Goal: Transaction & Acquisition: Purchase product/service

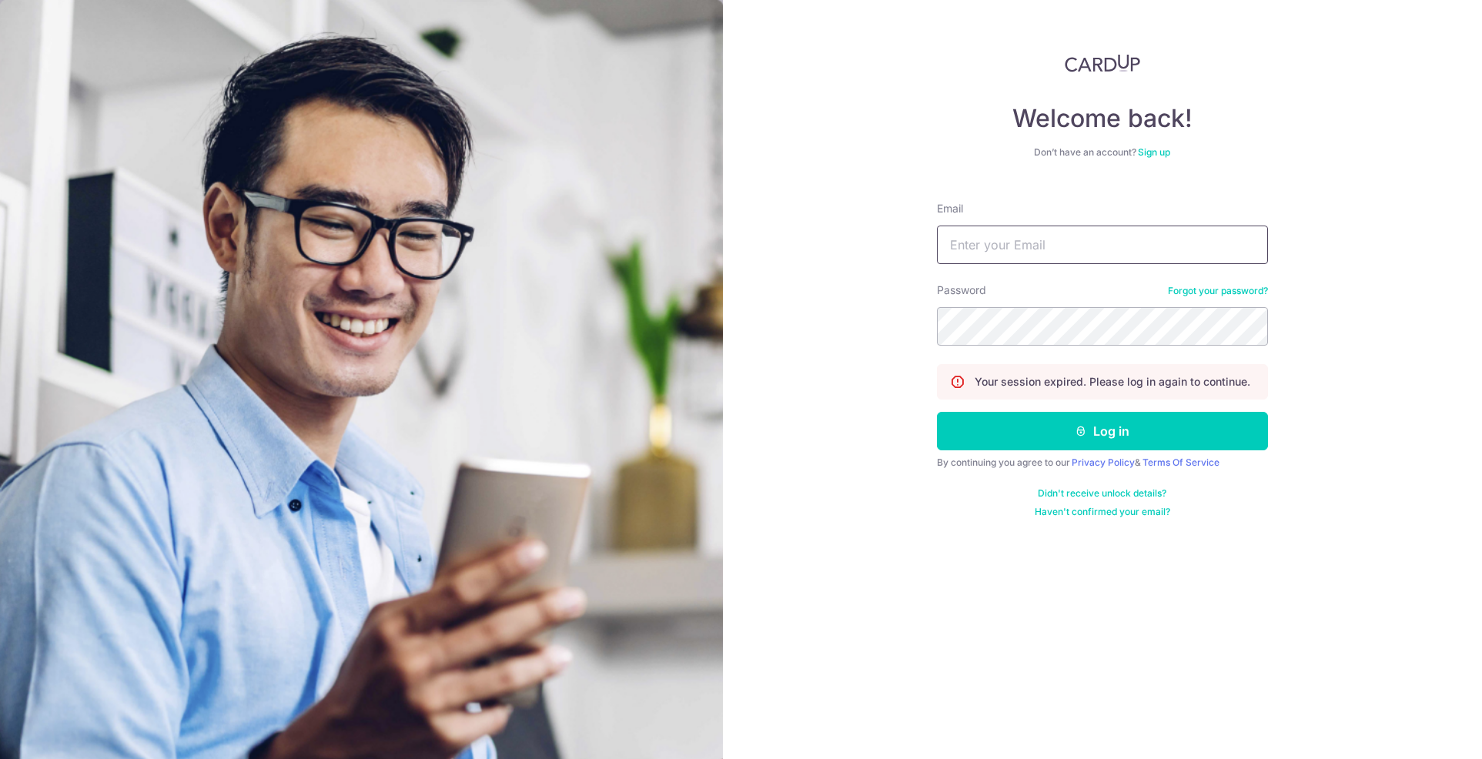
click at [1119, 256] on input "Email" at bounding box center [1102, 244] width 331 height 38
type input "tiffanyhennedige@gmail.com"
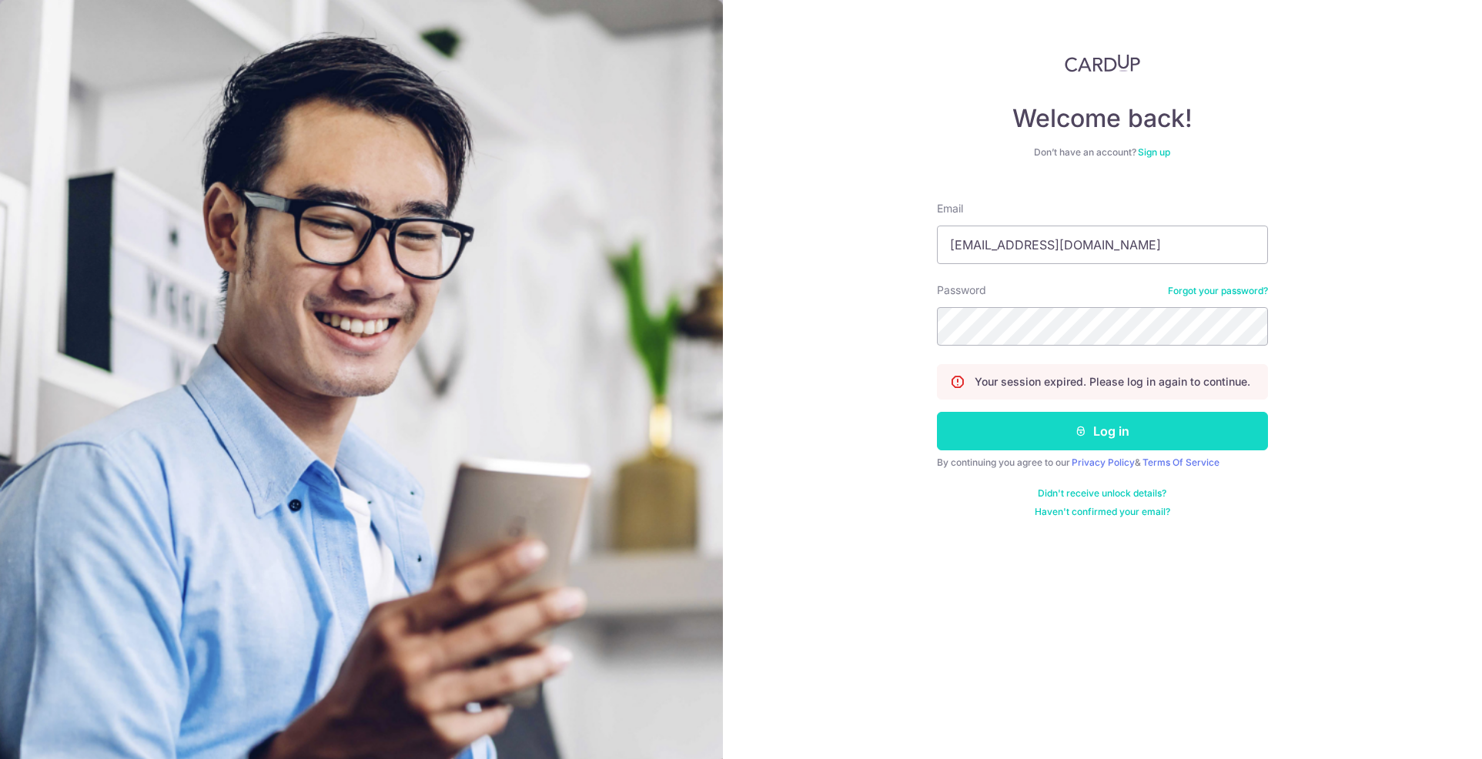
click at [1061, 432] on button "Log in" at bounding box center [1102, 431] width 331 height 38
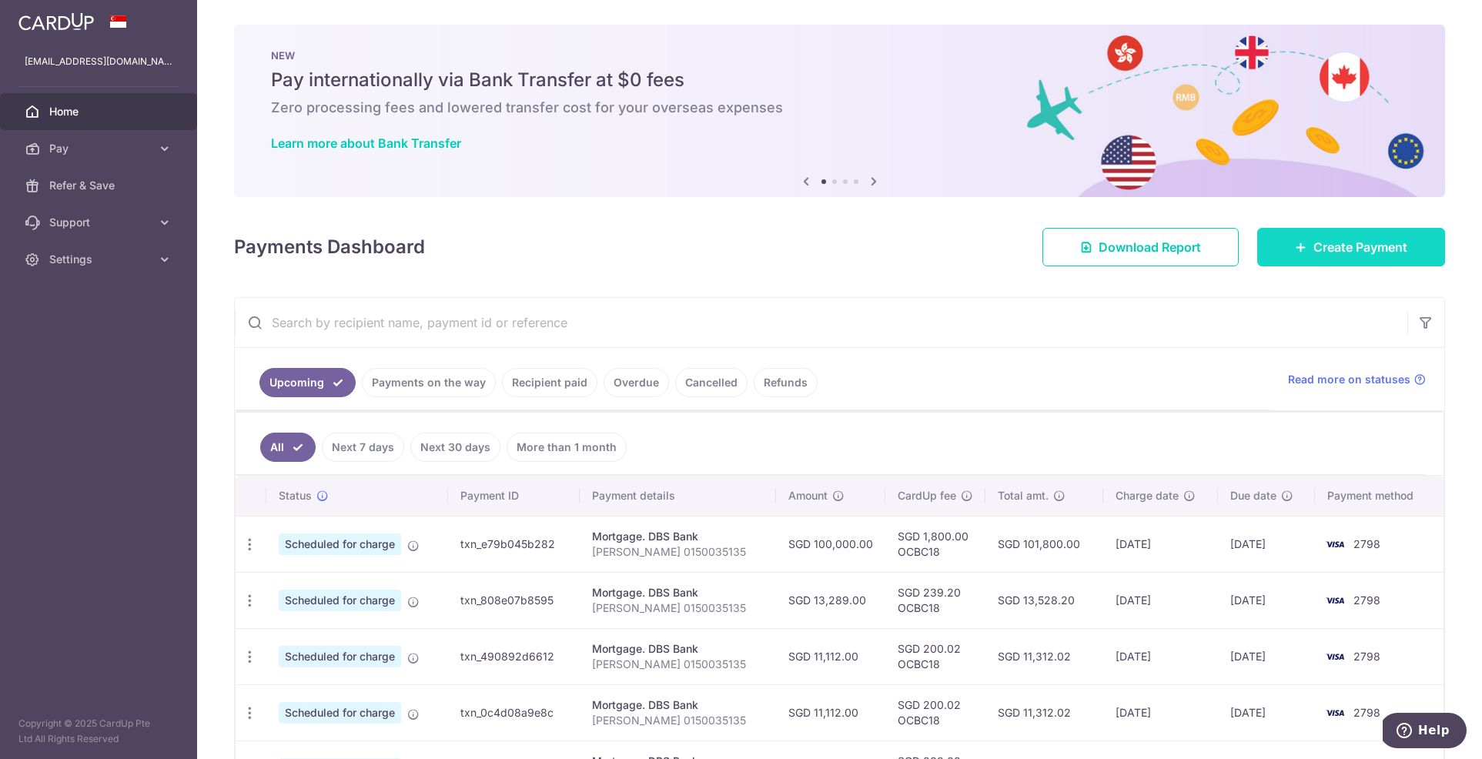
click at [1375, 246] on span "Create Payment" at bounding box center [1360, 247] width 94 height 18
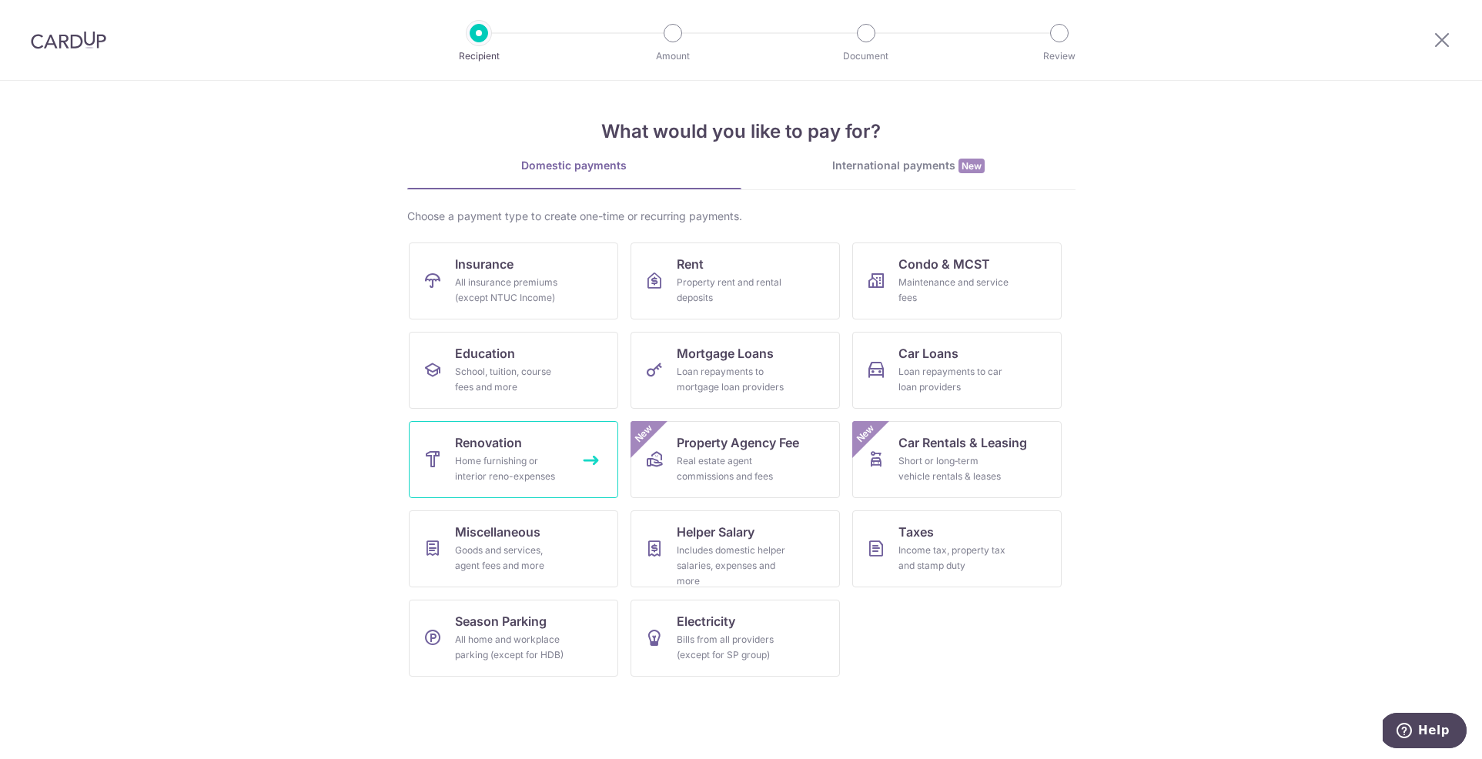
click at [504, 465] on div "Home furnishing or interior reno-expenses" at bounding box center [510, 468] width 111 height 31
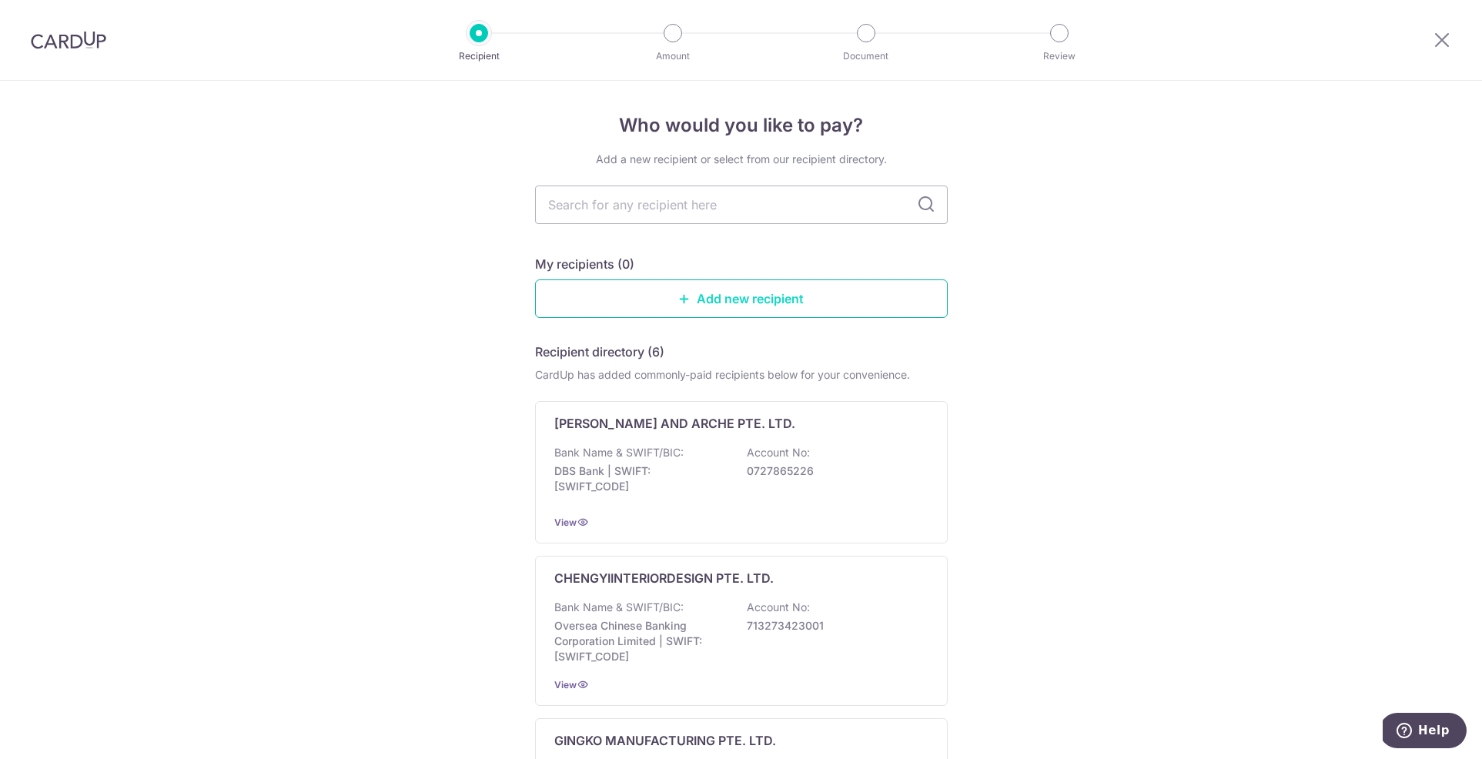
click at [747, 296] on link "Add new recipient" at bounding box center [741, 298] width 413 height 38
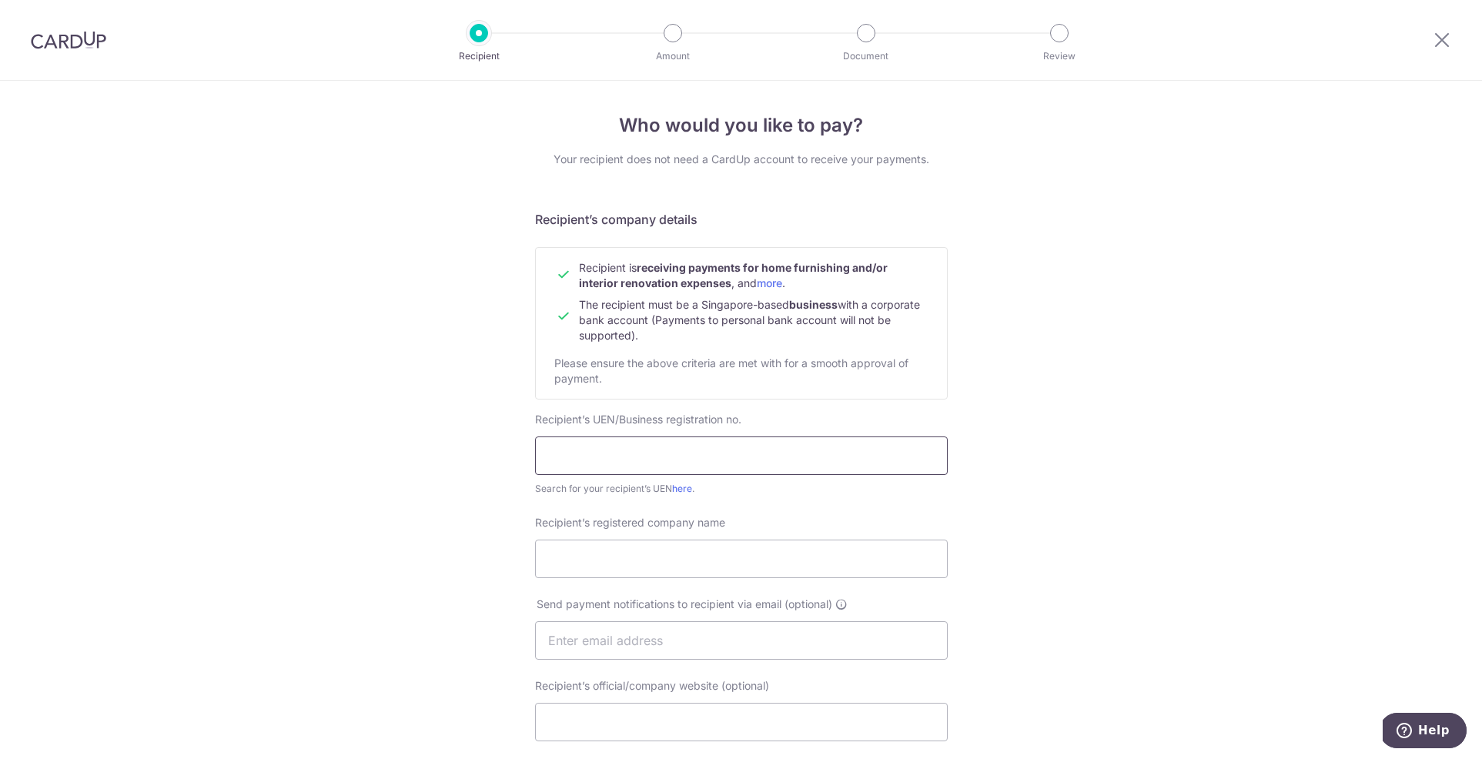
click at [698, 461] on input "text" at bounding box center [741, 455] width 413 height 38
click at [674, 460] on input "2003117" at bounding box center [741, 455] width 413 height 38
type input "20031170N"
click at [713, 575] on input "Recipient’s registered company name" at bounding box center [741, 559] width 413 height 38
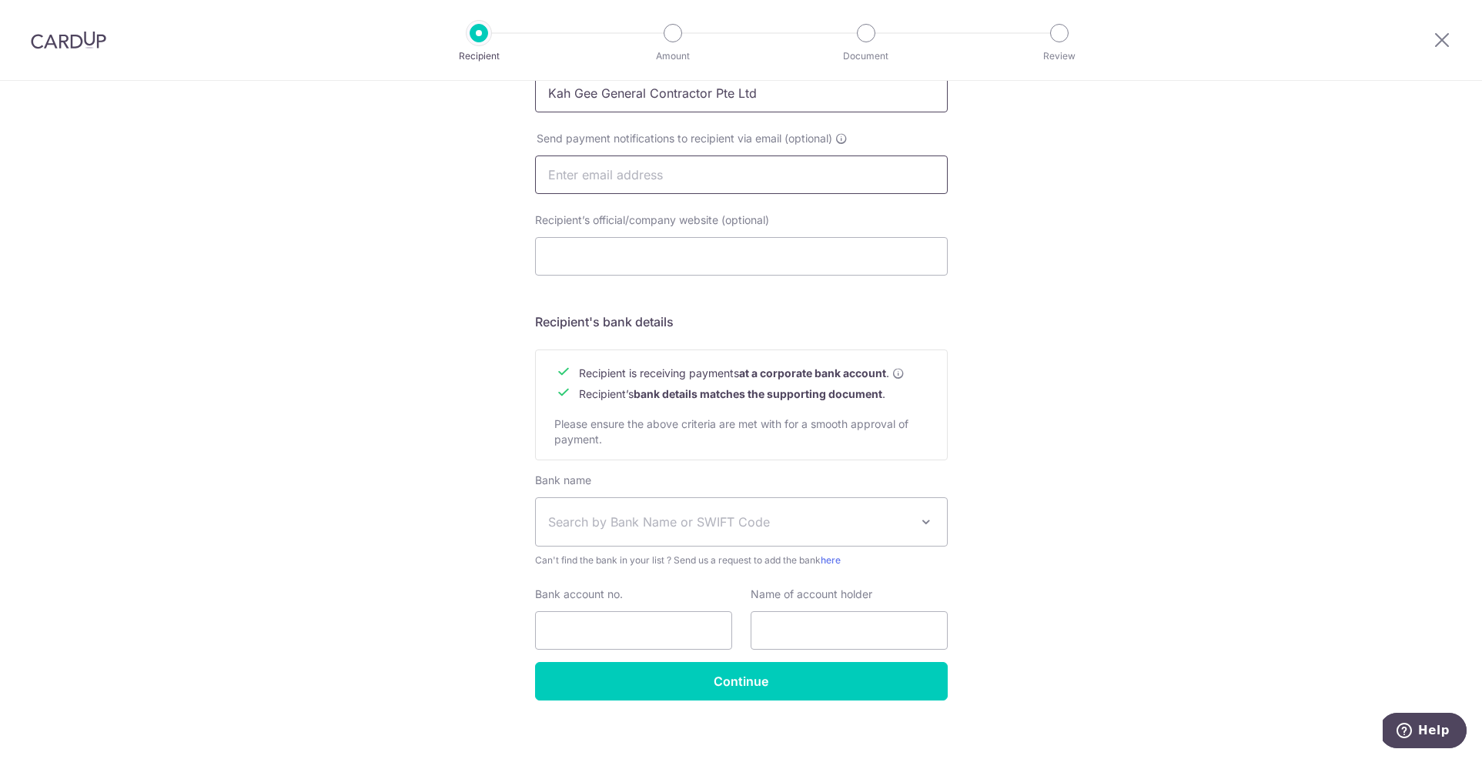
scroll to position [480, 0]
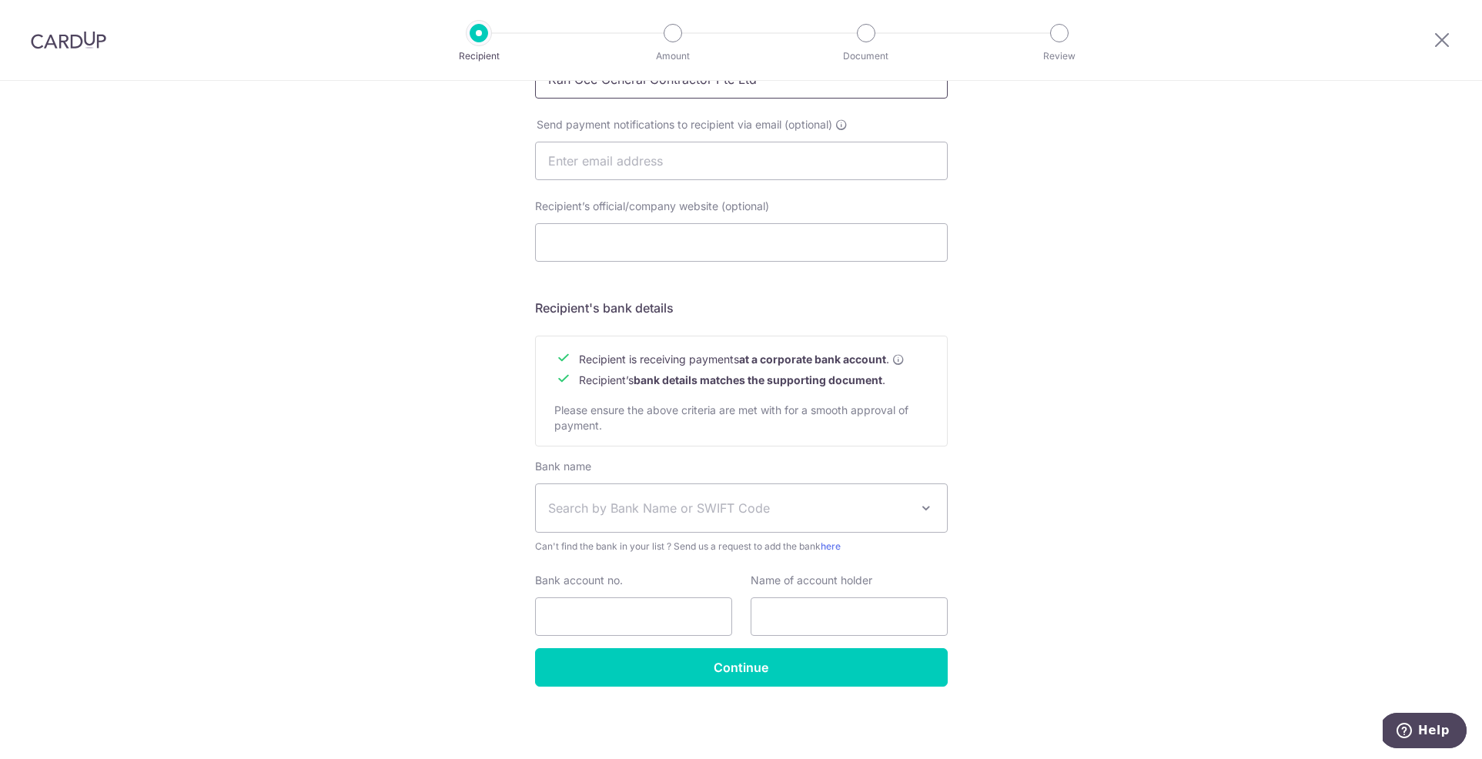
type input "Kah Gee General Contractor Pte Ltd"
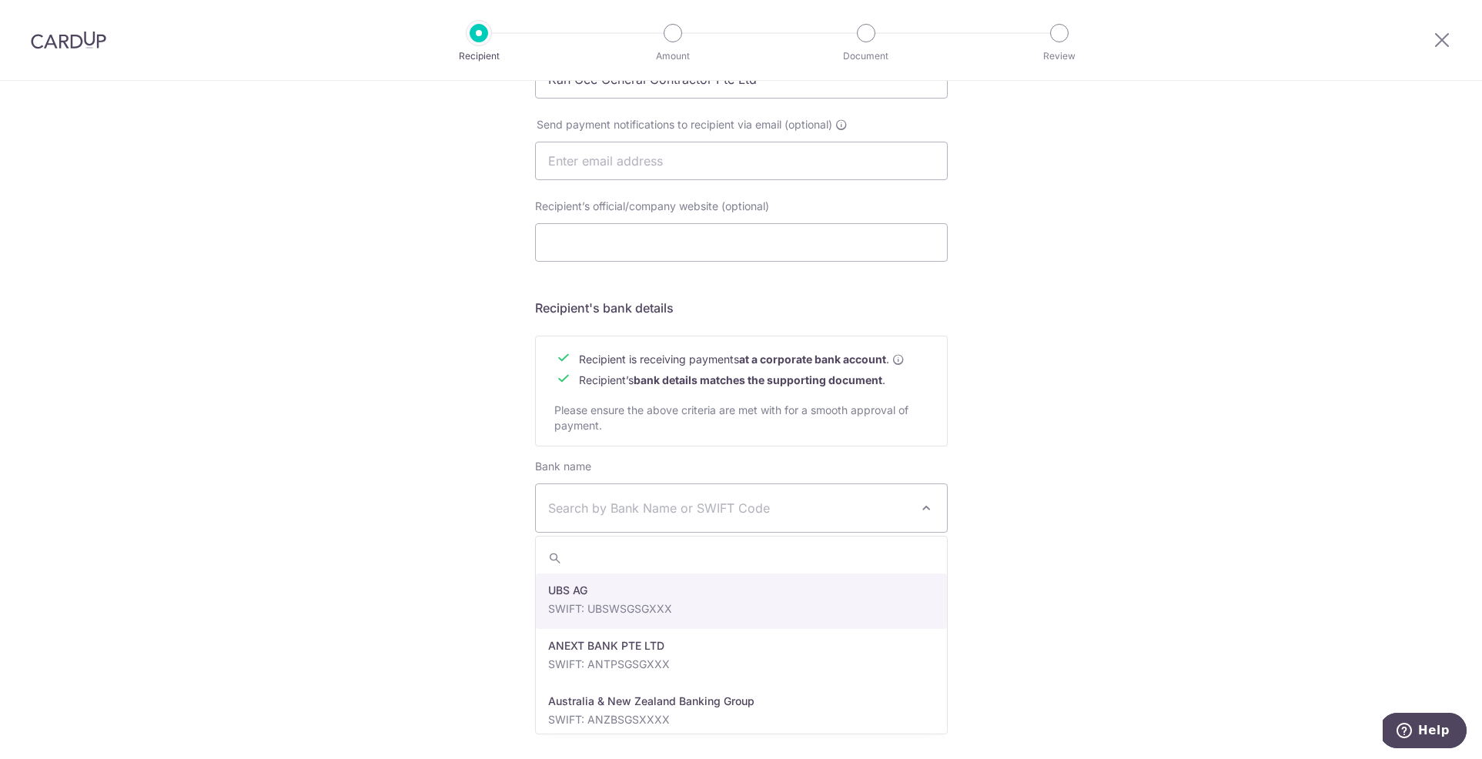
click at [914, 512] on span "Search by Bank Name or SWIFT Code" at bounding box center [741, 508] width 411 height 48
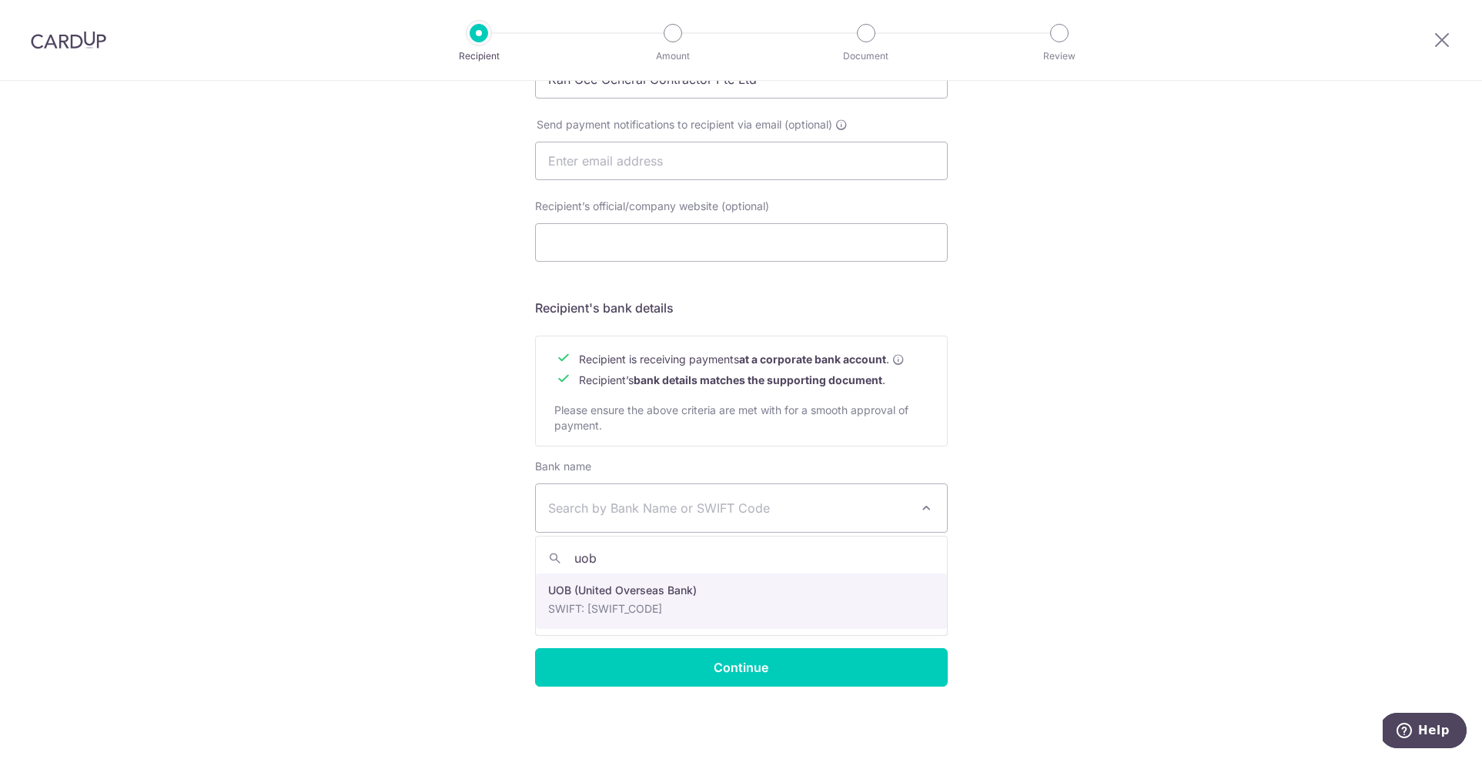
type input "uob"
select select "18"
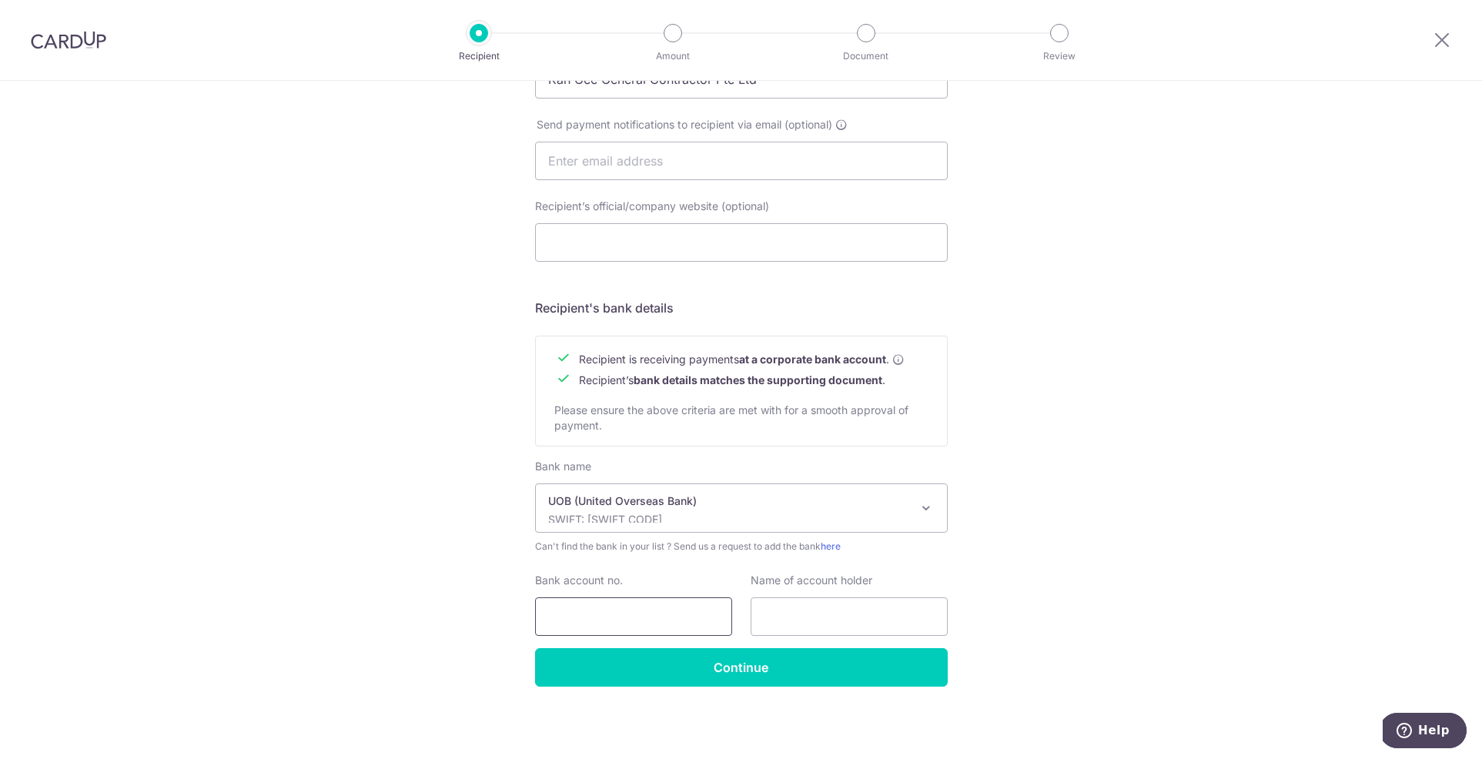
click at [641, 619] on input "Bank account no." at bounding box center [633, 616] width 197 height 38
type input "1073125427"
click at [781, 622] on input "text" at bounding box center [848, 616] width 197 height 38
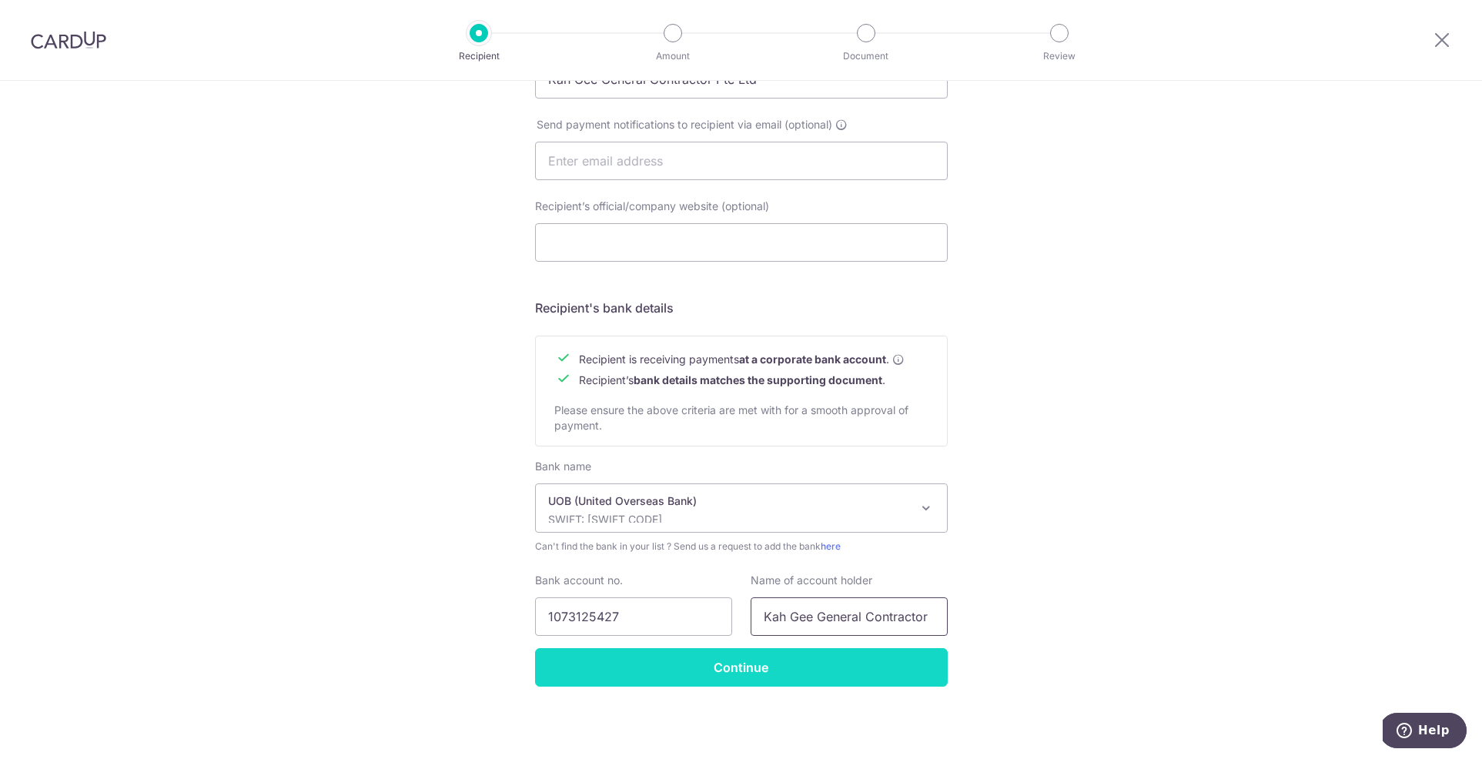
type input "Kah Gee General Contractor"
click at [767, 667] on input "Continue" at bounding box center [741, 667] width 413 height 38
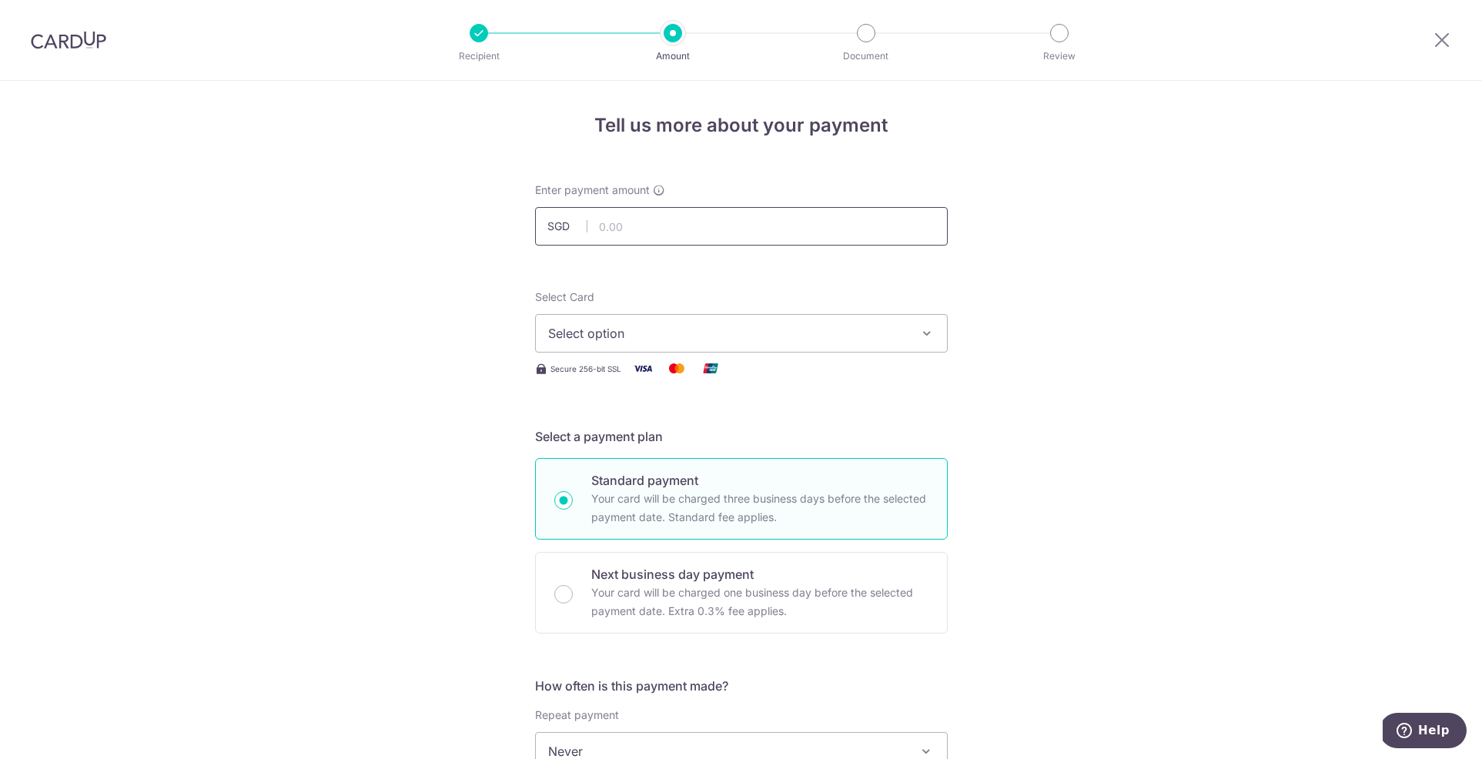
click at [644, 232] on input "text" at bounding box center [741, 226] width 413 height 38
type input "7,521.00"
click at [747, 332] on span "Select option" at bounding box center [727, 333] width 359 height 18
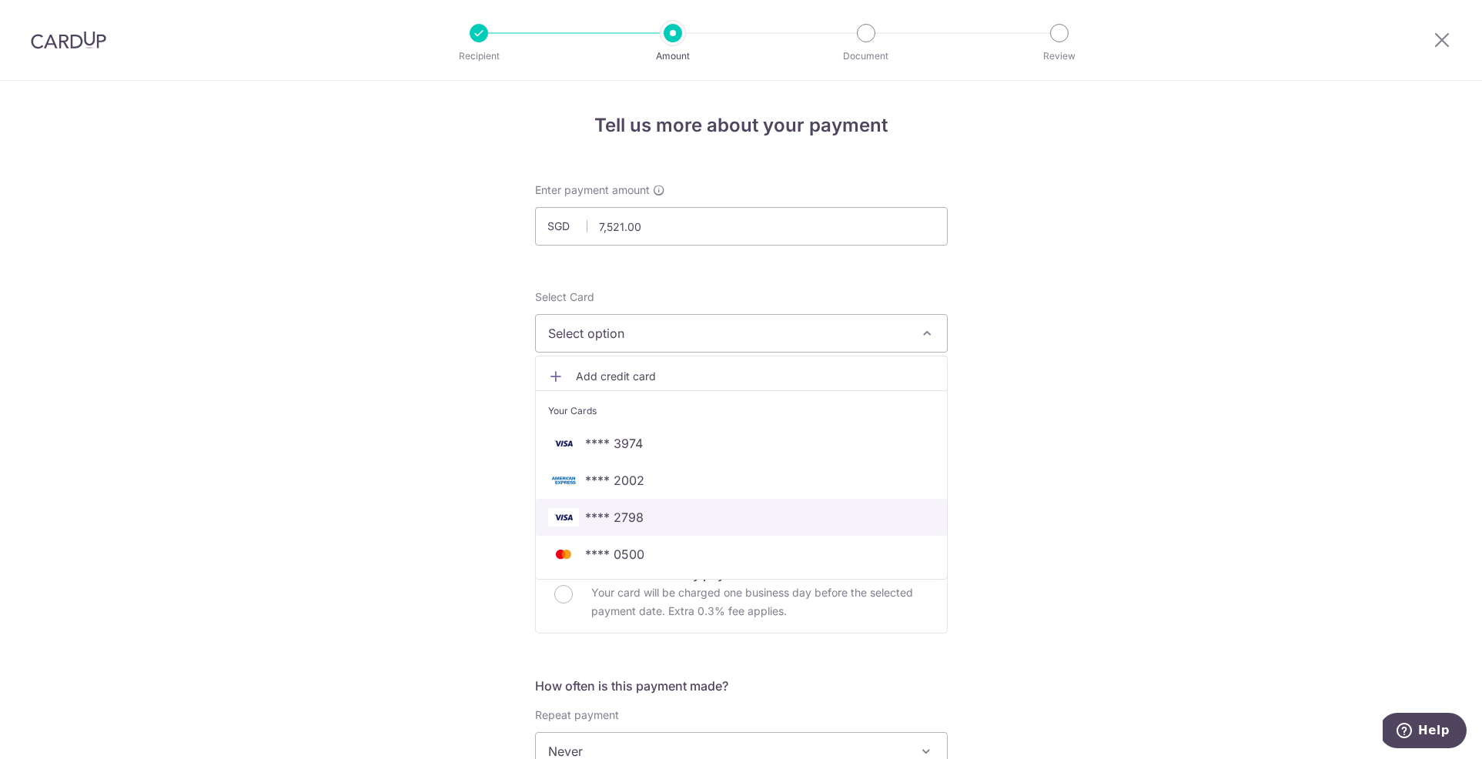
click at [708, 504] on link "**** 2798" at bounding box center [741, 517] width 411 height 37
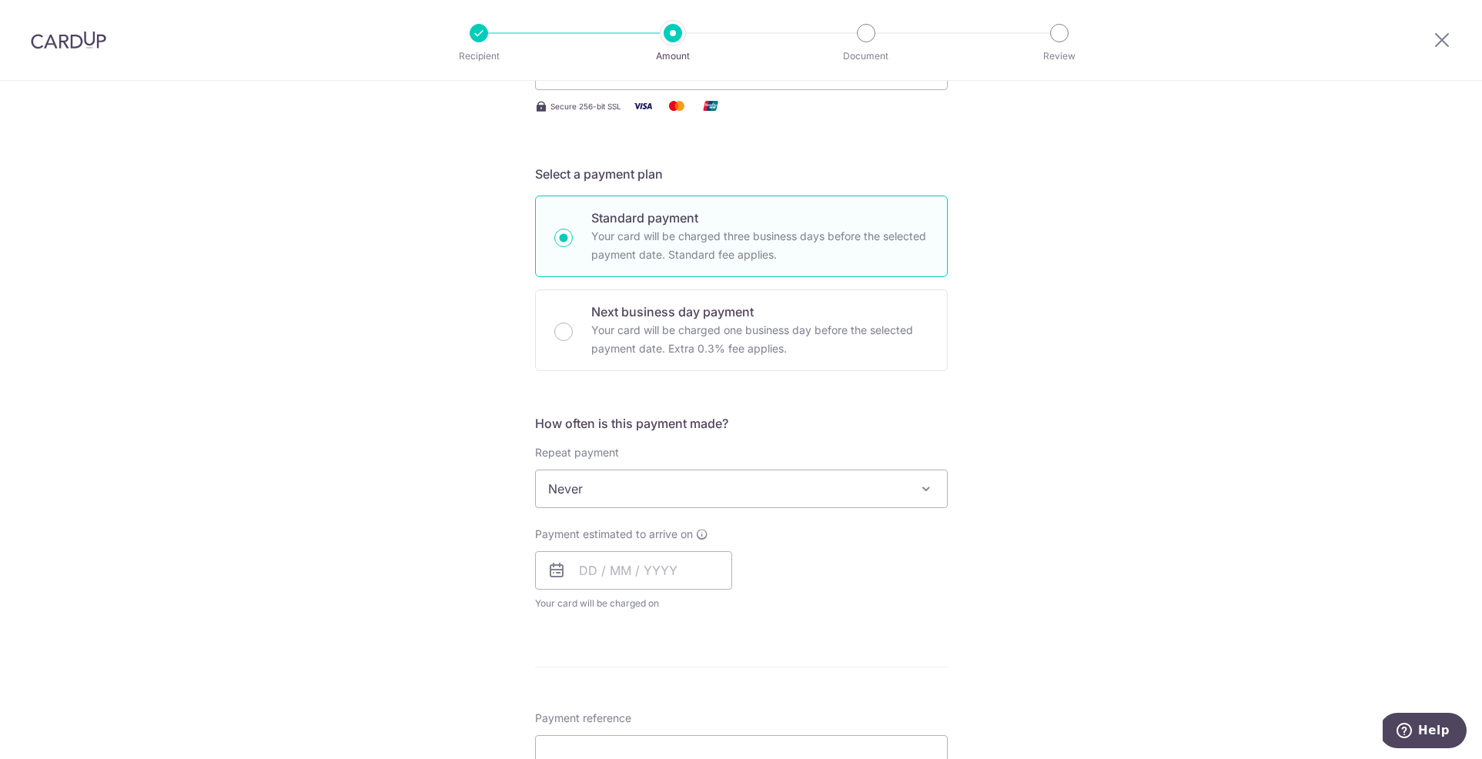
scroll to position [263, 0]
click at [687, 573] on input "text" at bounding box center [633, 569] width 197 height 38
click at [720, 706] on link "10" at bounding box center [720, 709] width 25 height 25
type input "10/10/2025"
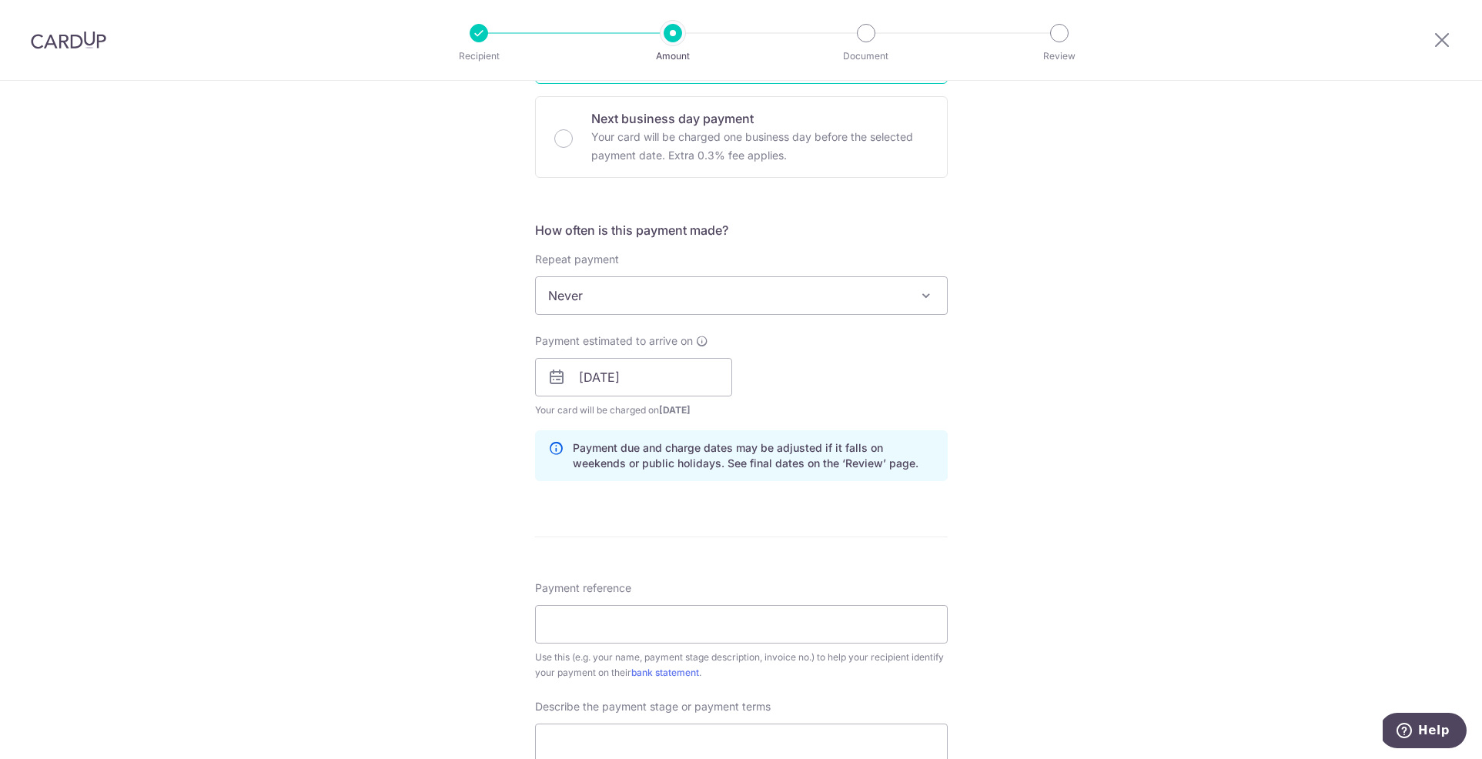
scroll to position [456, 0]
click at [652, 625] on input "Payment reference" at bounding box center [741, 623] width 413 height 38
type input "[PERSON_NAME]"
click at [919, 536] on hr at bounding box center [741, 536] width 413 height 1
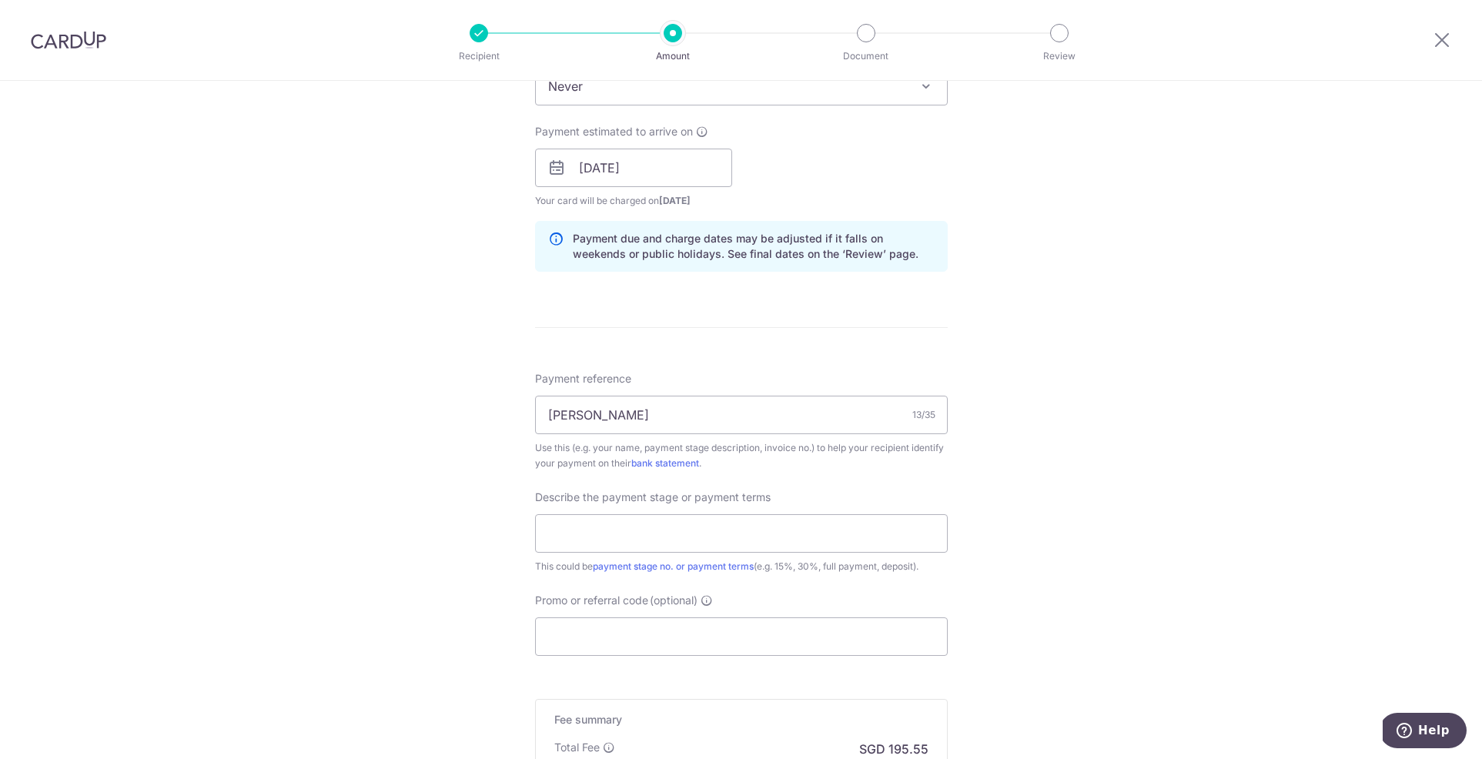
scroll to position [660, 0]
click at [843, 535] on input "text" at bounding box center [741, 538] width 413 height 38
type input "50%"
click at [871, 639] on input "Promo or referral code (optional)" at bounding box center [741, 641] width 413 height 38
type input "OCBC18"
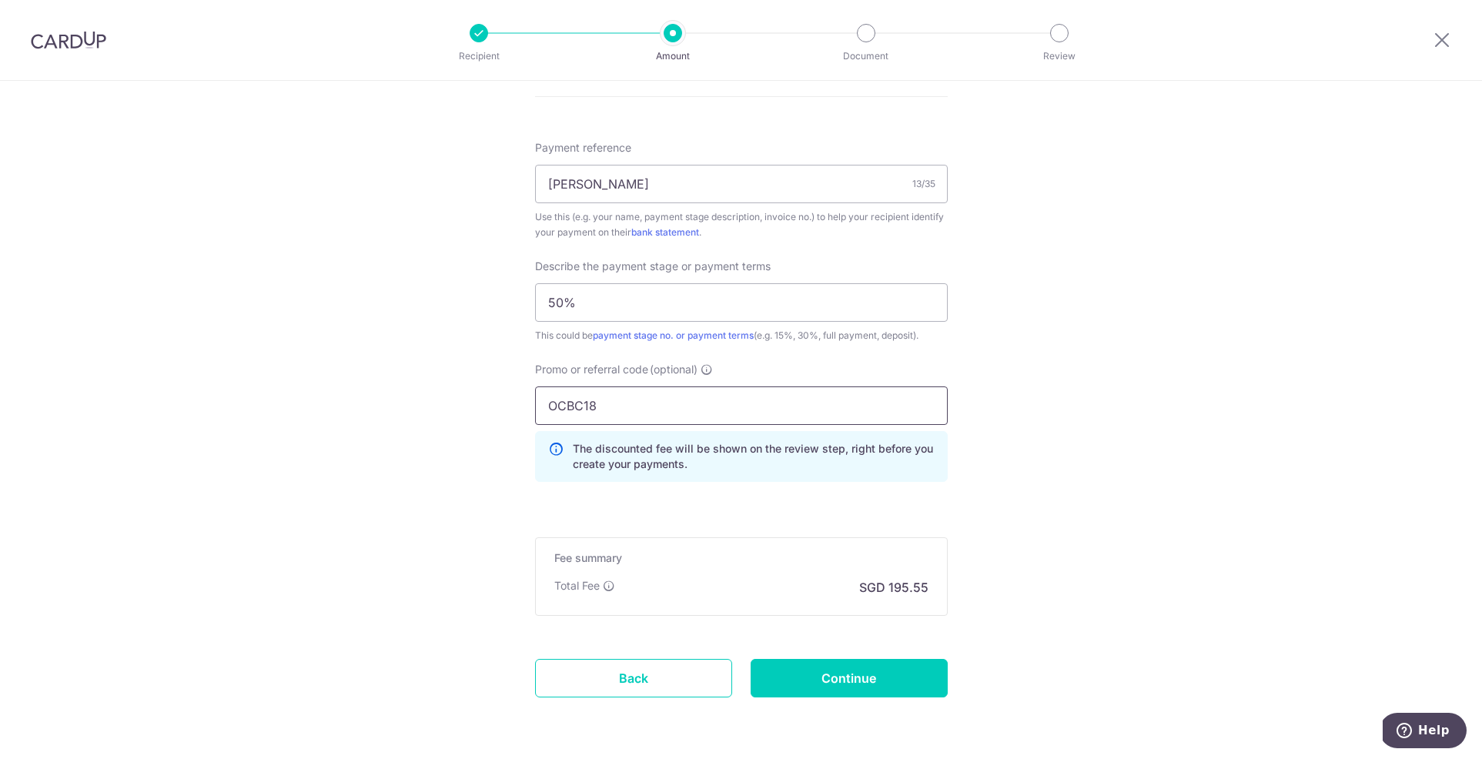
scroll to position [950, 0]
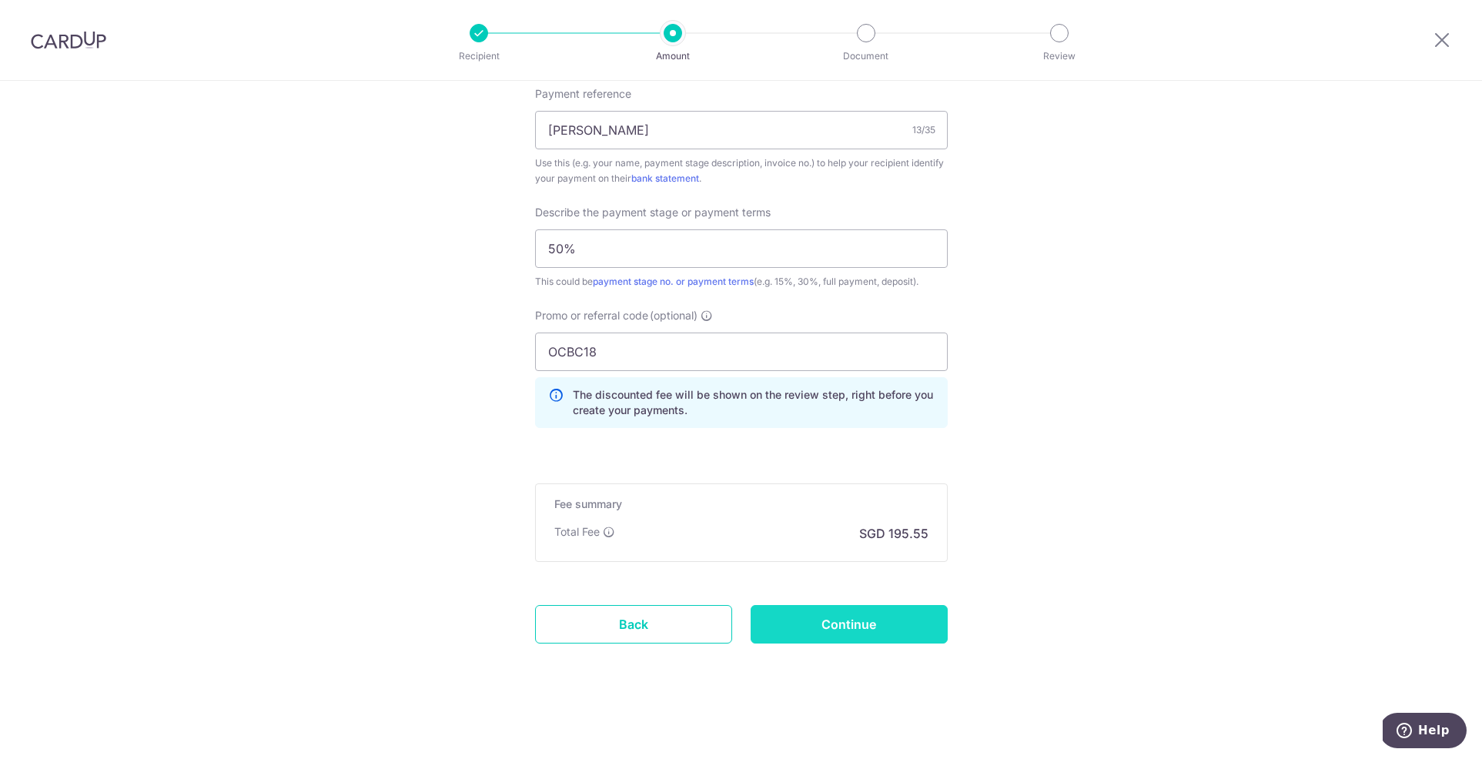
click at [828, 629] on input "Continue" at bounding box center [848, 624] width 197 height 38
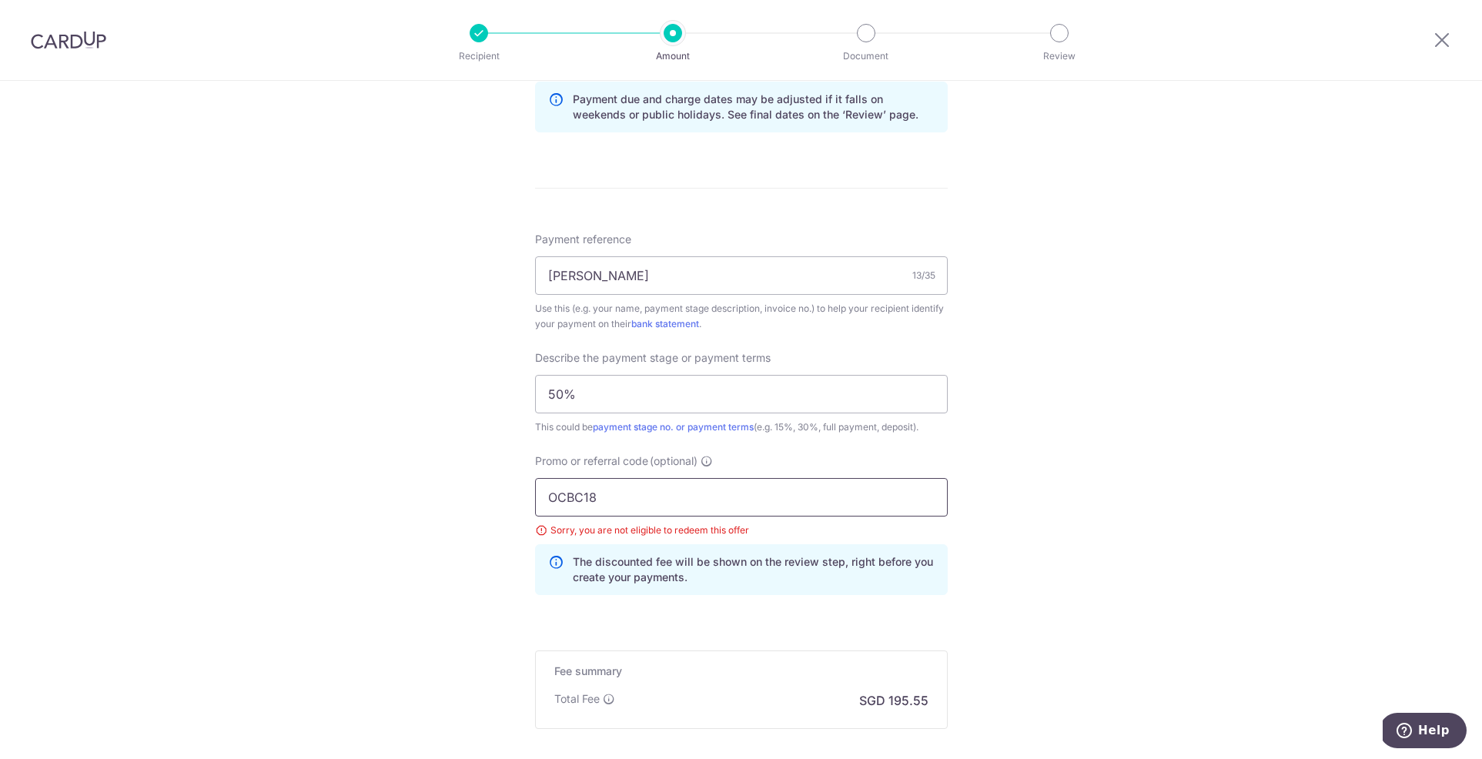
scroll to position [807, 0]
click at [600, 487] on input "OCBC18" at bounding box center [741, 495] width 413 height 38
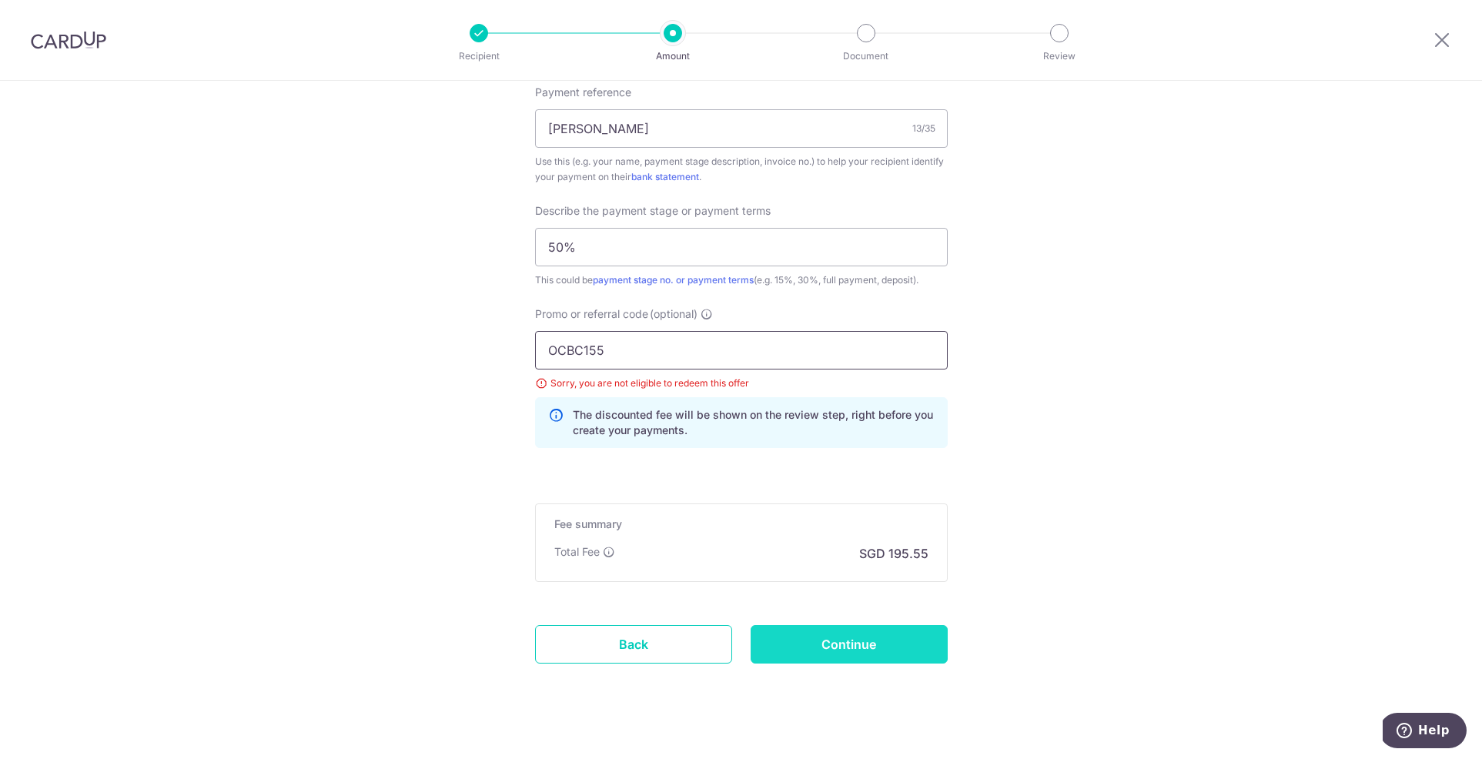
scroll to position [971, 0]
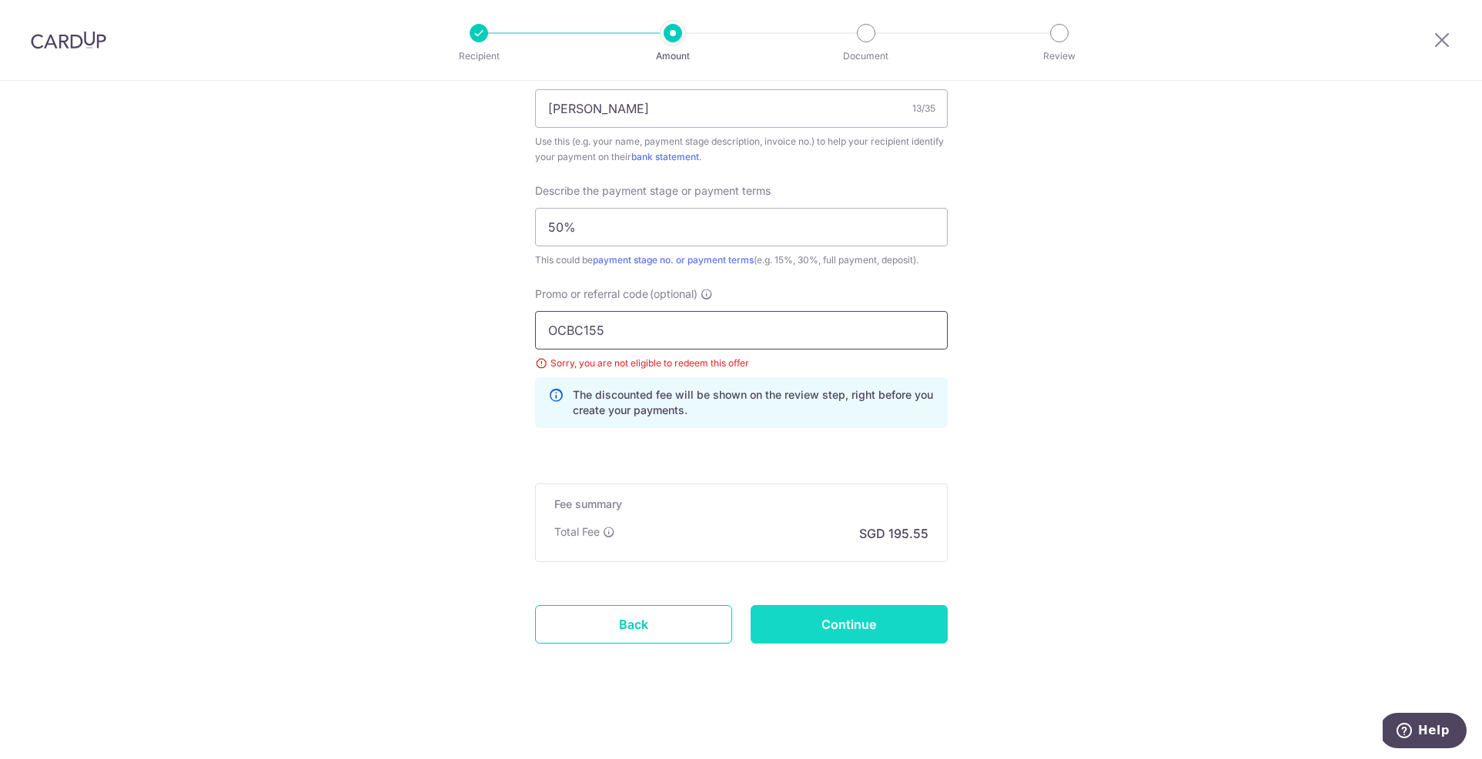
type input "OCBC155"
click at [832, 623] on input "Continue" at bounding box center [848, 624] width 197 height 38
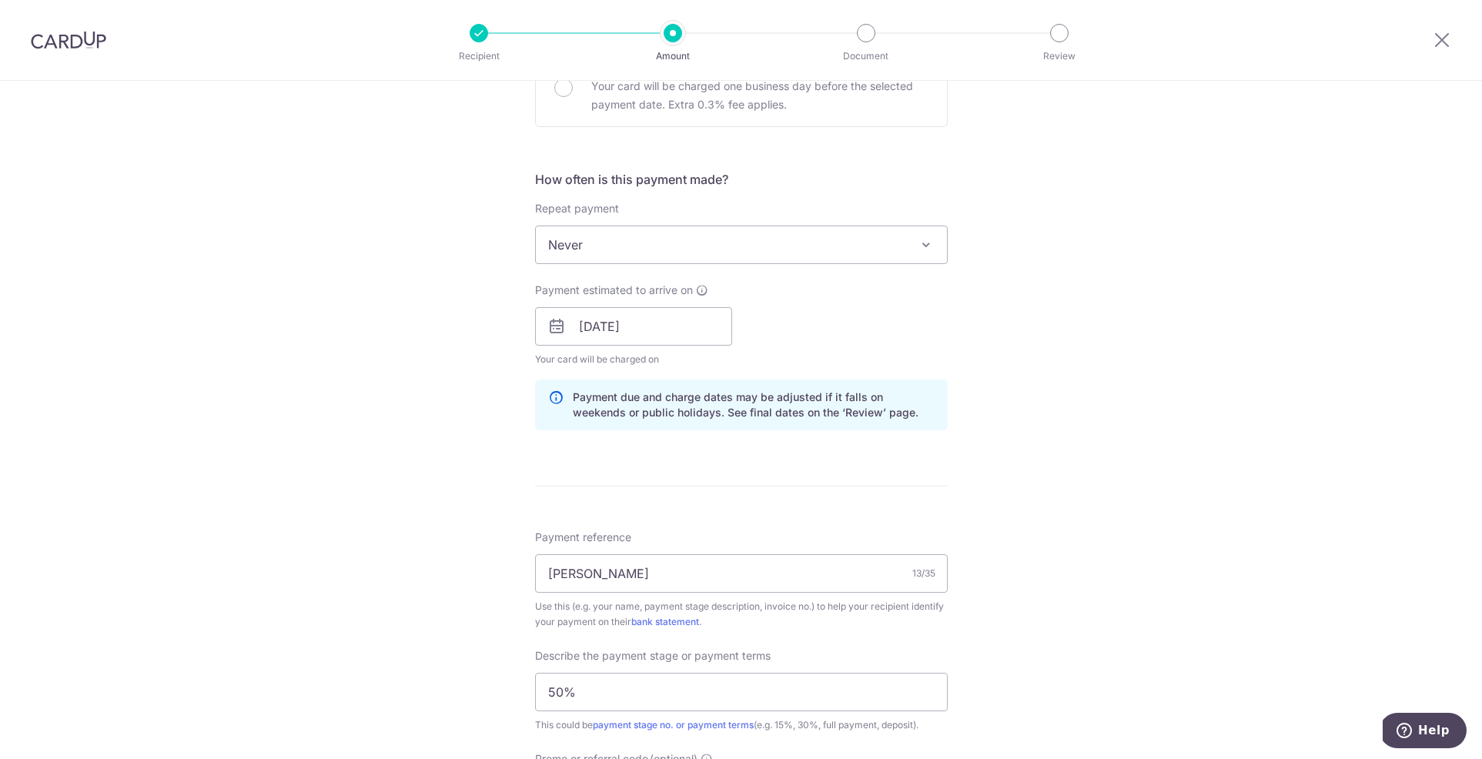
scroll to position [506, 0]
click at [930, 242] on span at bounding box center [926, 245] width 18 height 18
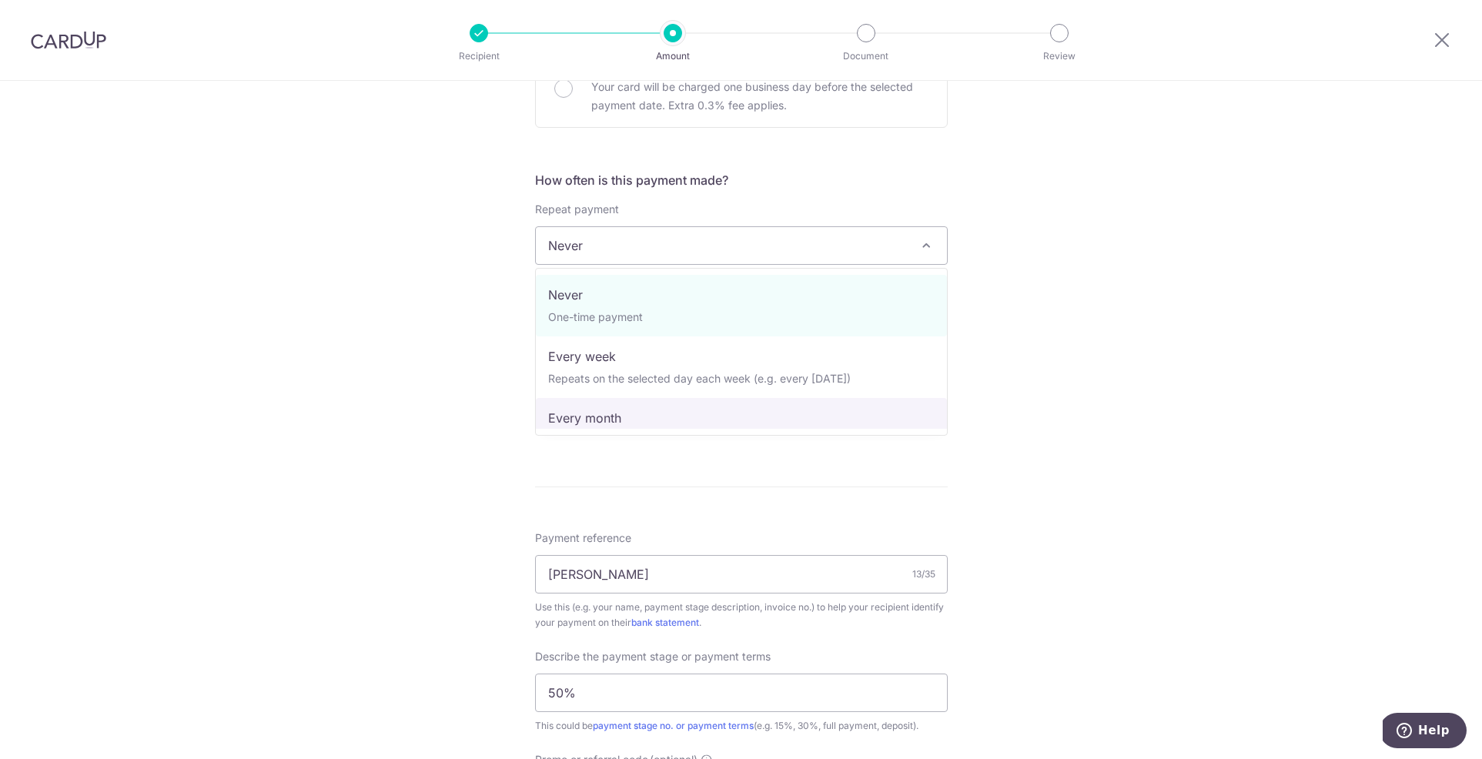
select select "3"
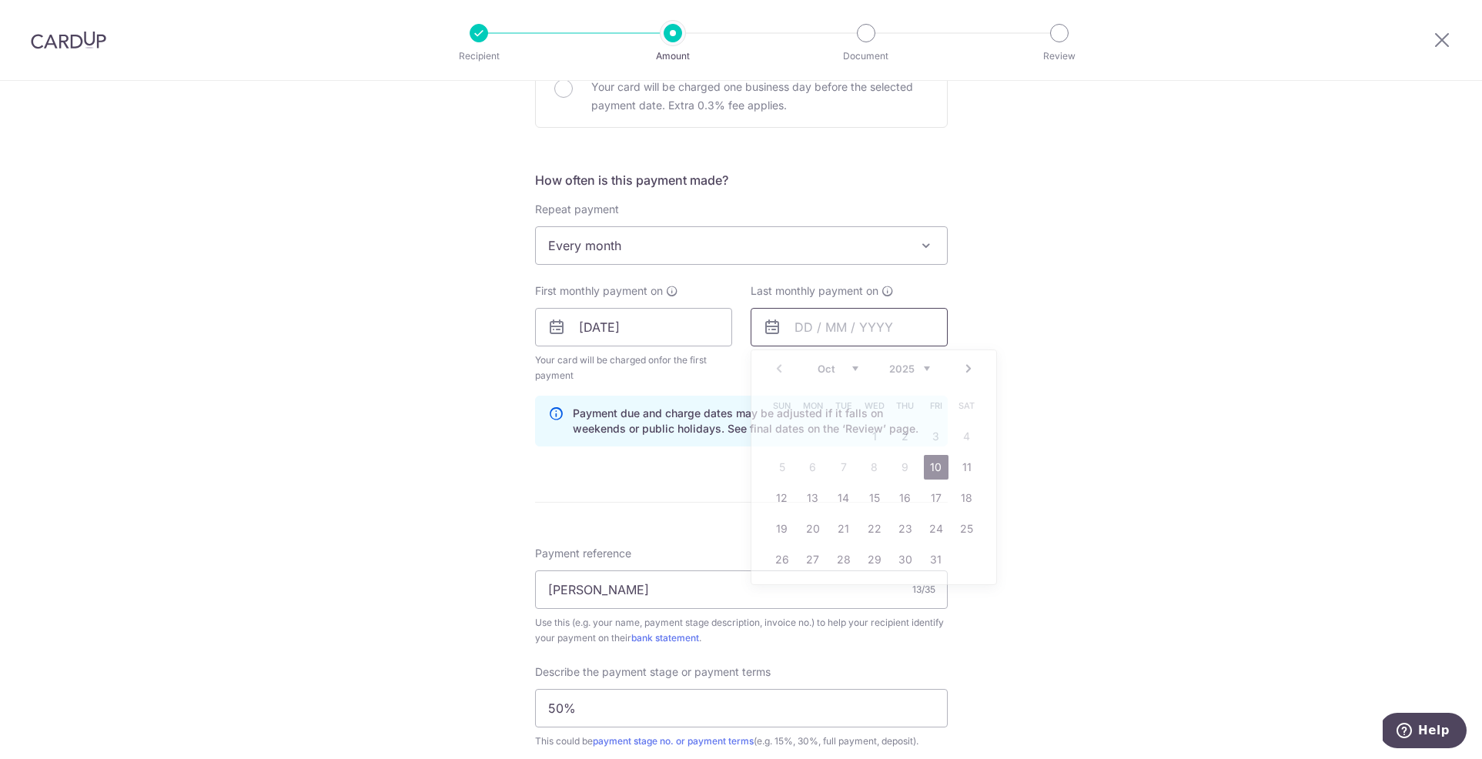
click at [817, 324] on input "text" at bounding box center [848, 327] width 197 height 38
click at [968, 369] on link "Next" at bounding box center [968, 368] width 18 height 18
click at [934, 563] on link "28" at bounding box center [936, 559] width 25 height 25
type input "[DATE]"
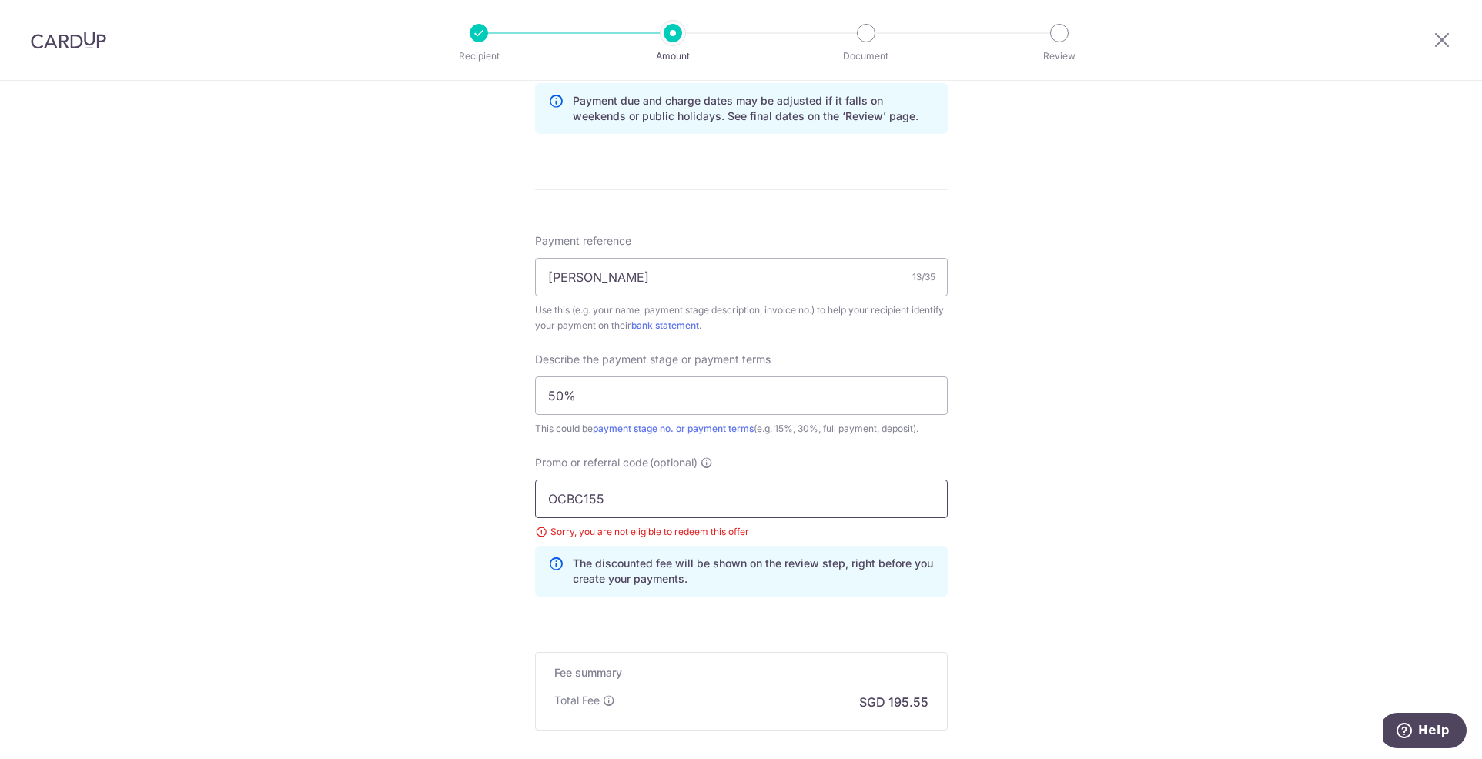
scroll to position [823, 0]
click at [610, 493] on input "OCBC155" at bounding box center [741, 494] width 413 height 38
type input "OCBC18"
click at [1041, 445] on div "Tell us more about your payment Enter payment amount SGD 7,521.00 7521.00 Selec…" at bounding box center [741, 90] width 1482 height 1665
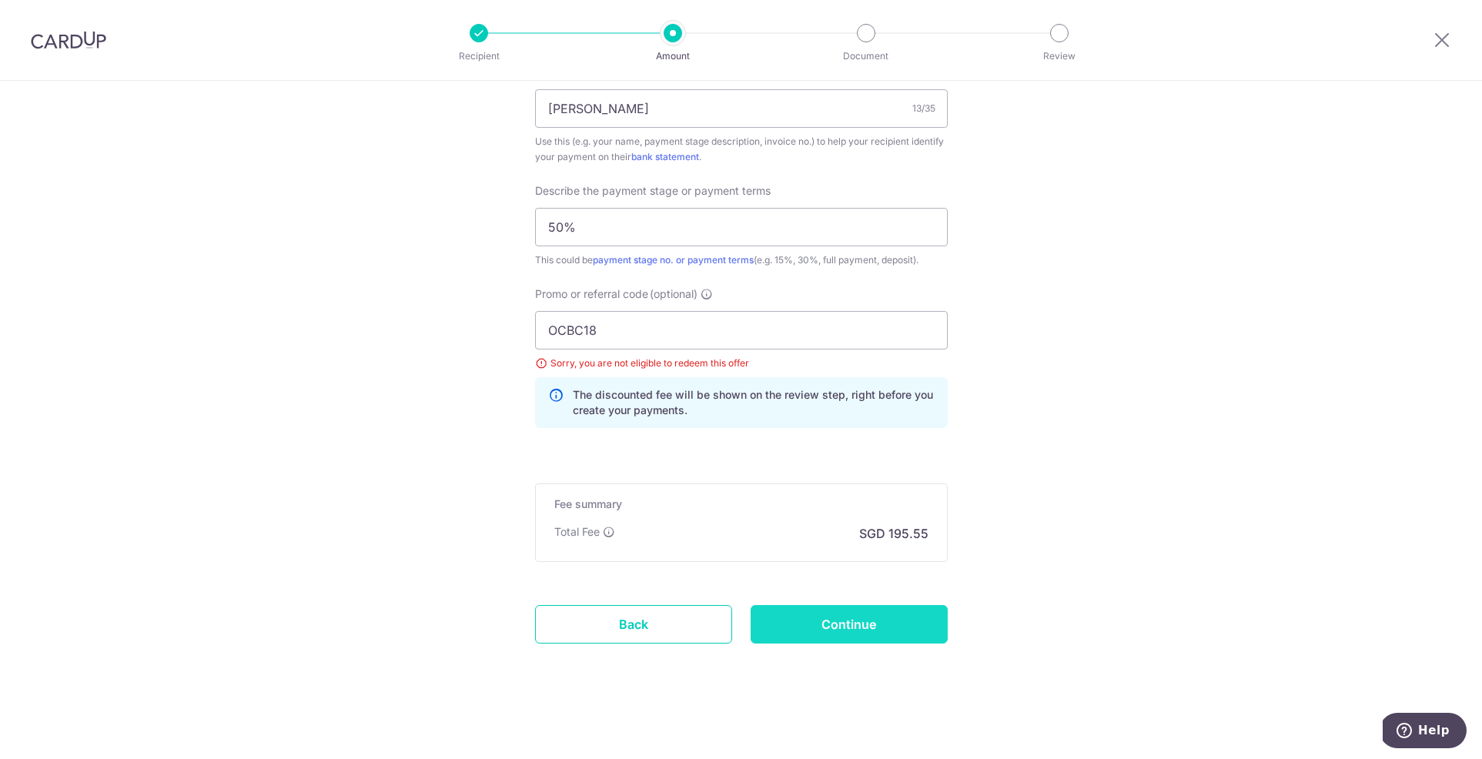
click at [878, 618] on input "Continue" at bounding box center [848, 624] width 197 height 38
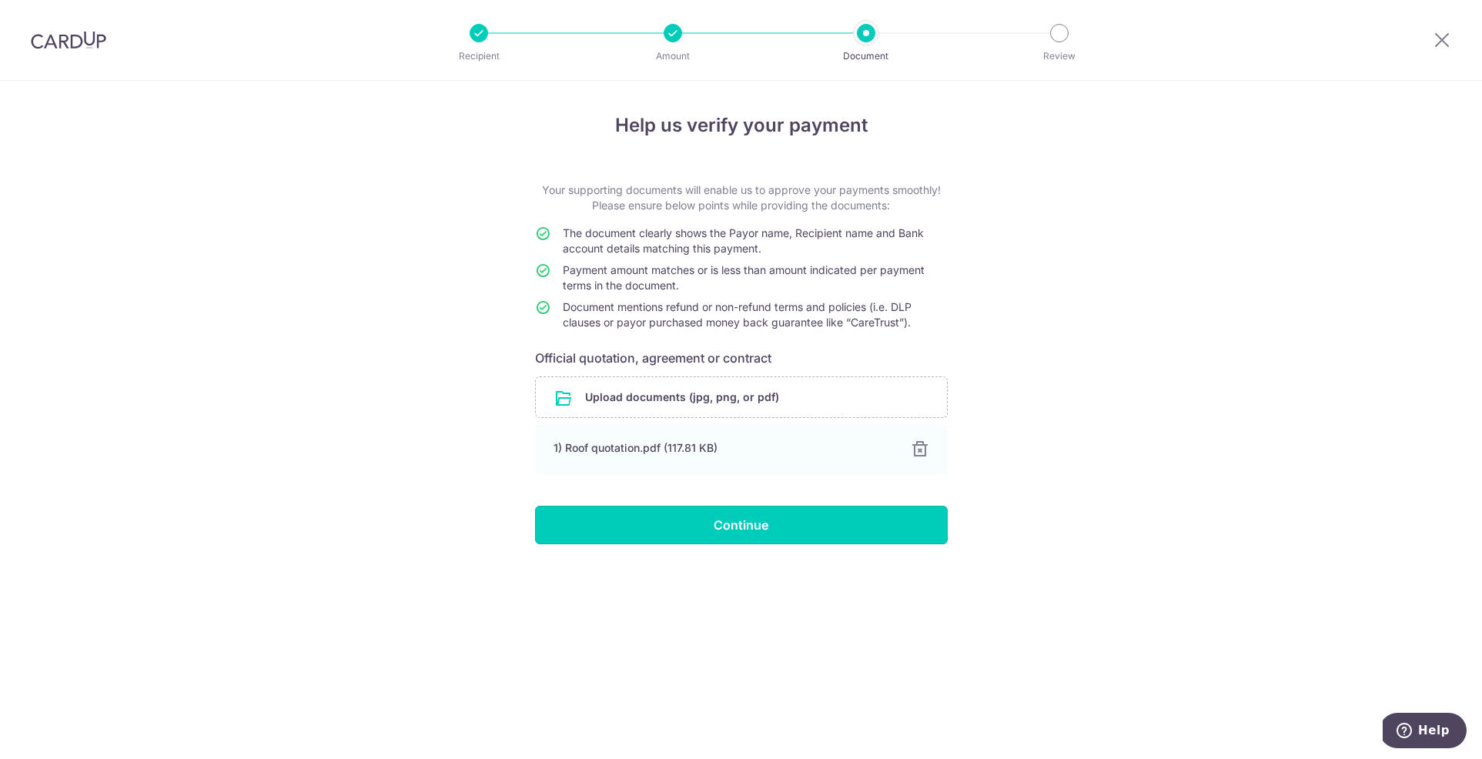
click at [783, 539] on input "Continue" at bounding box center [741, 525] width 413 height 38
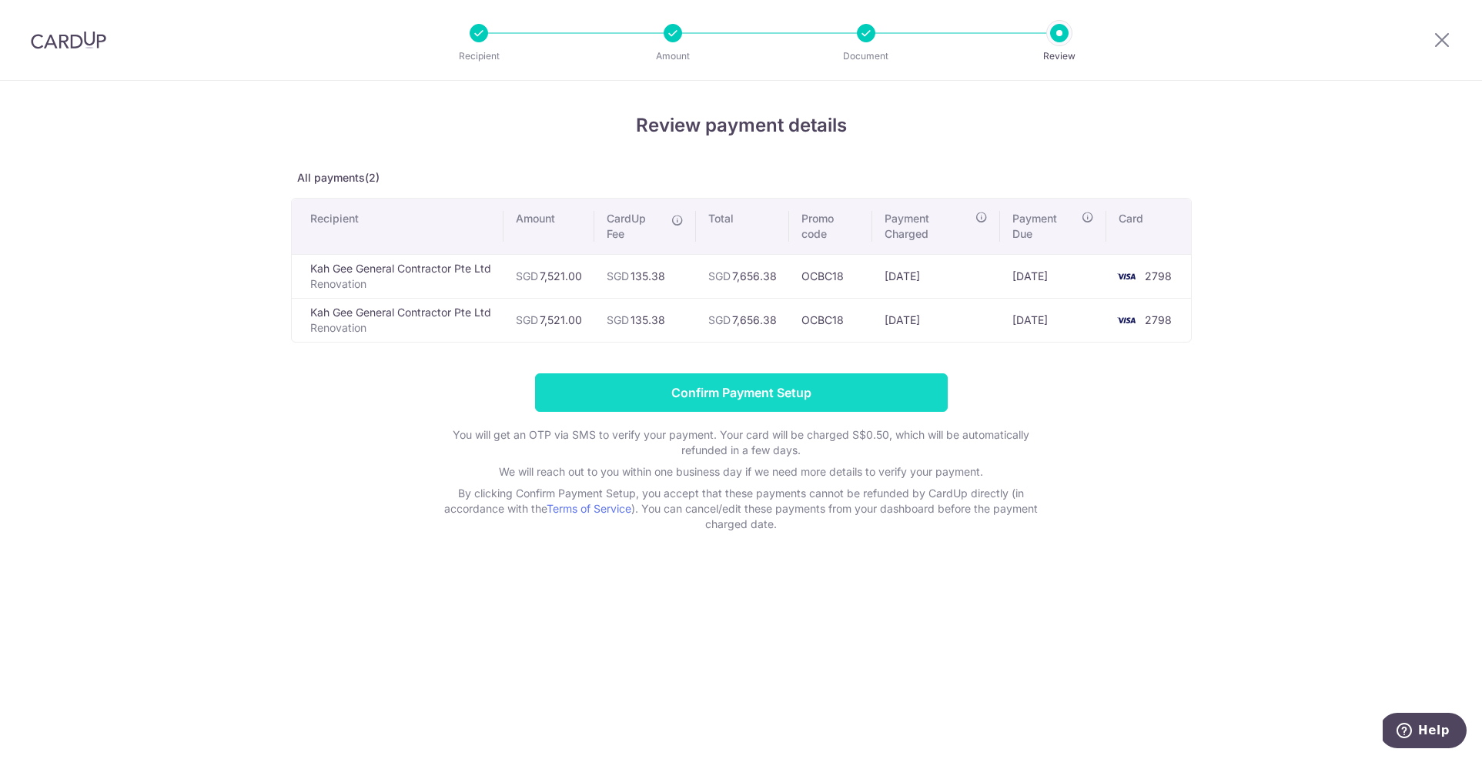
click at [781, 392] on input "Confirm Payment Setup" at bounding box center [741, 392] width 413 height 38
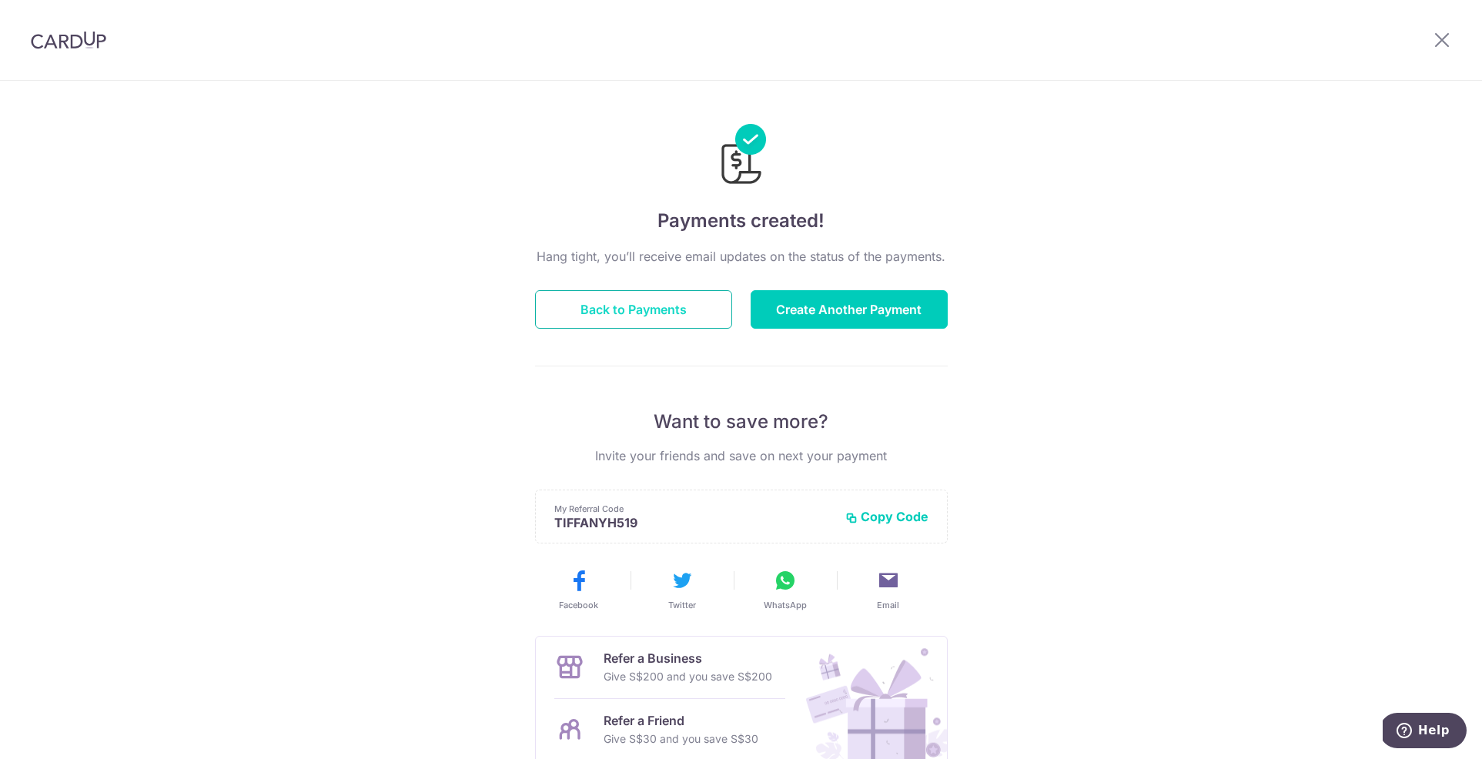
click at [593, 310] on button "Back to Payments" at bounding box center [633, 309] width 197 height 38
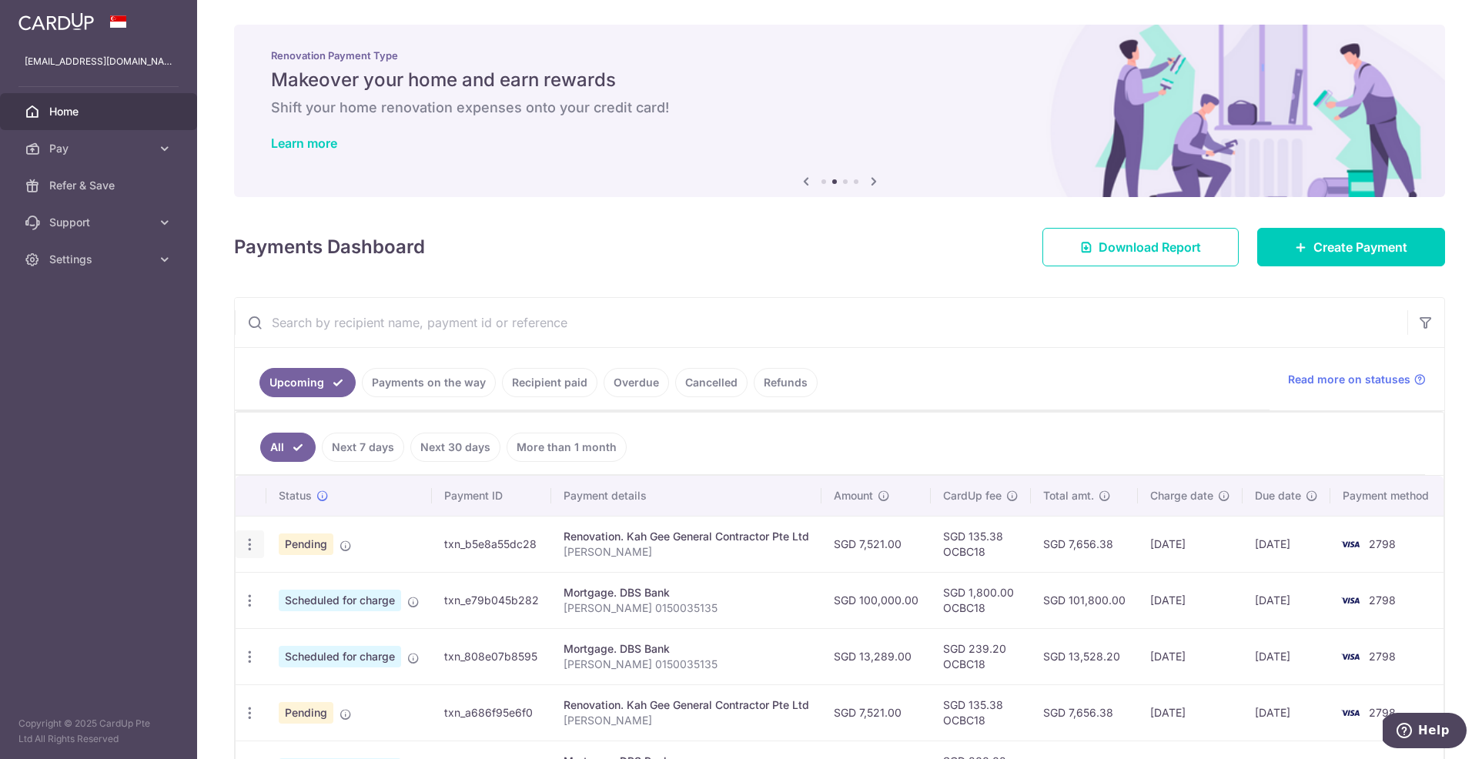
click at [248, 547] on icon "button" at bounding box center [250, 544] width 16 height 16
click at [303, 596] on link "Update payment" at bounding box center [316, 586] width 160 height 37
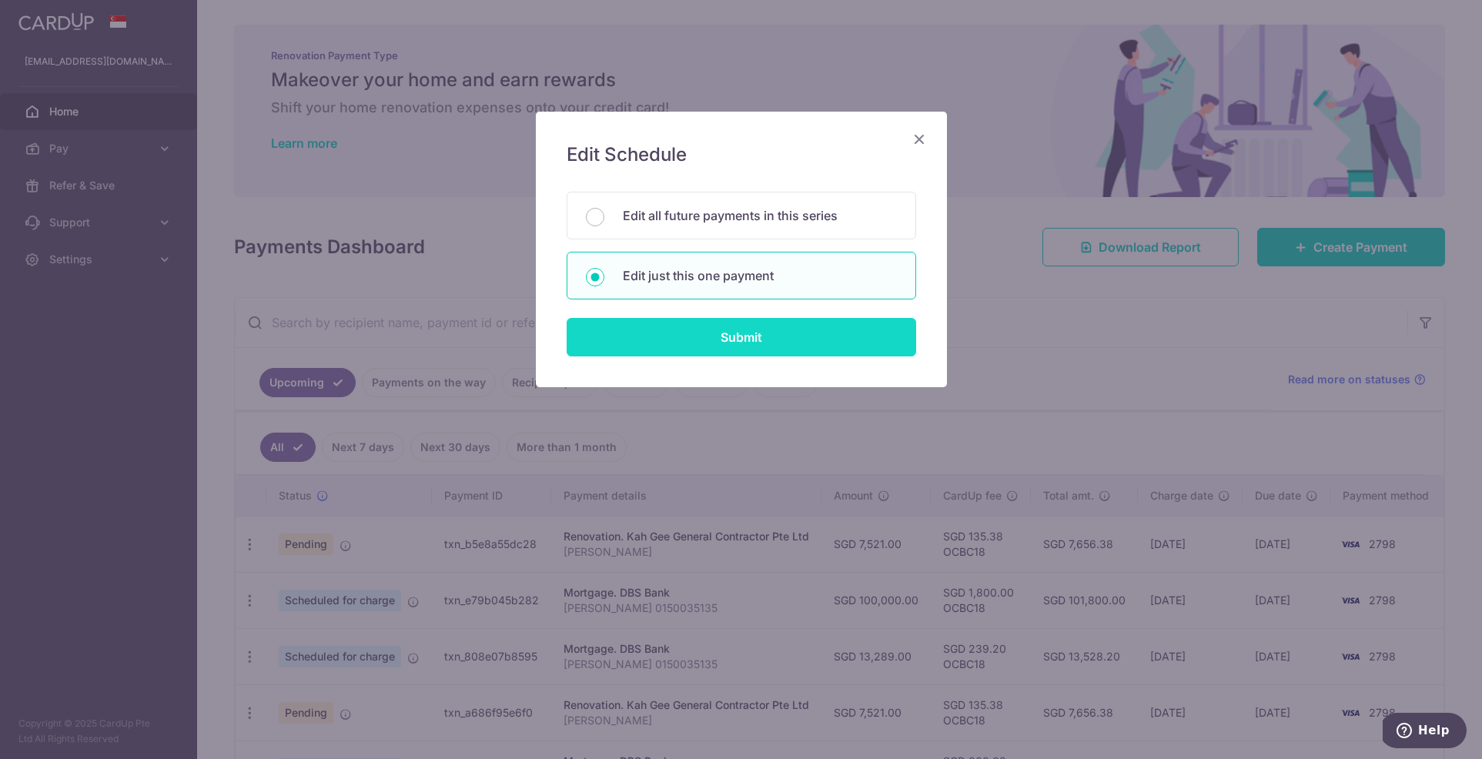
click at [718, 337] on input "Submit" at bounding box center [740, 337] width 349 height 38
radio input "true"
type input "7,521.00"
type input "[DATE]"
type input "[PERSON_NAME]"
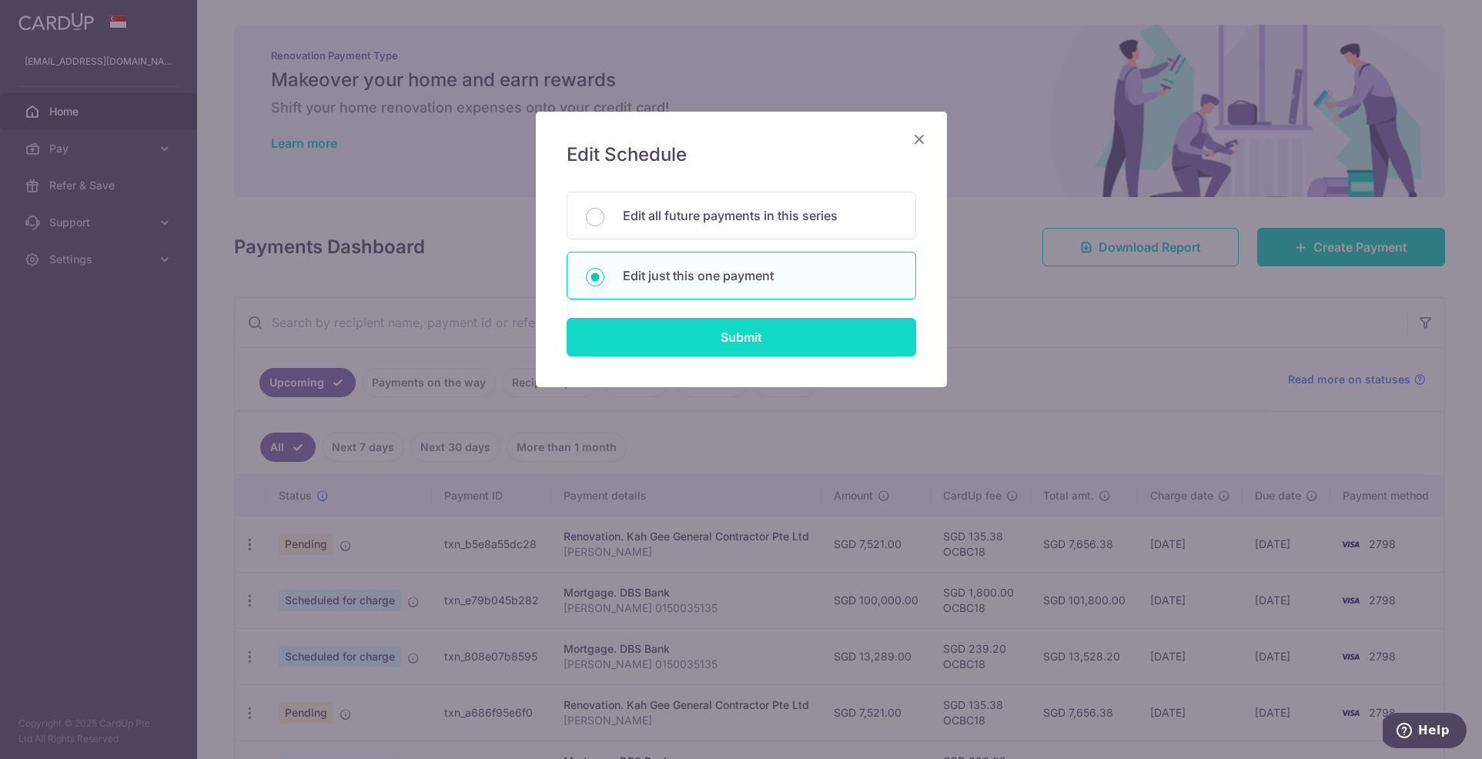
type input "50%"
type input "OCBC18"
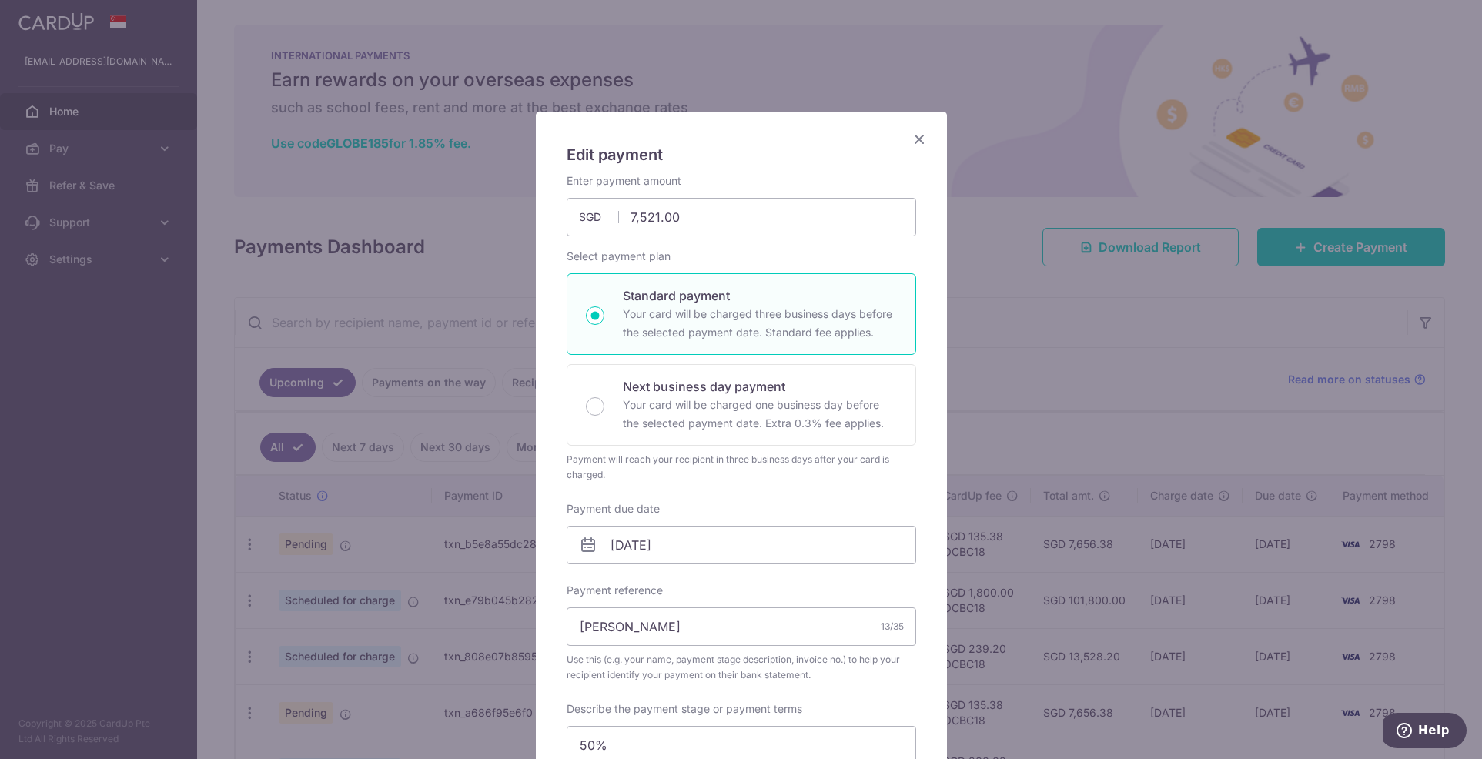
click at [914, 139] on icon "Close" at bounding box center [919, 138] width 18 height 19
